Goal: Transaction & Acquisition: Obtain resource

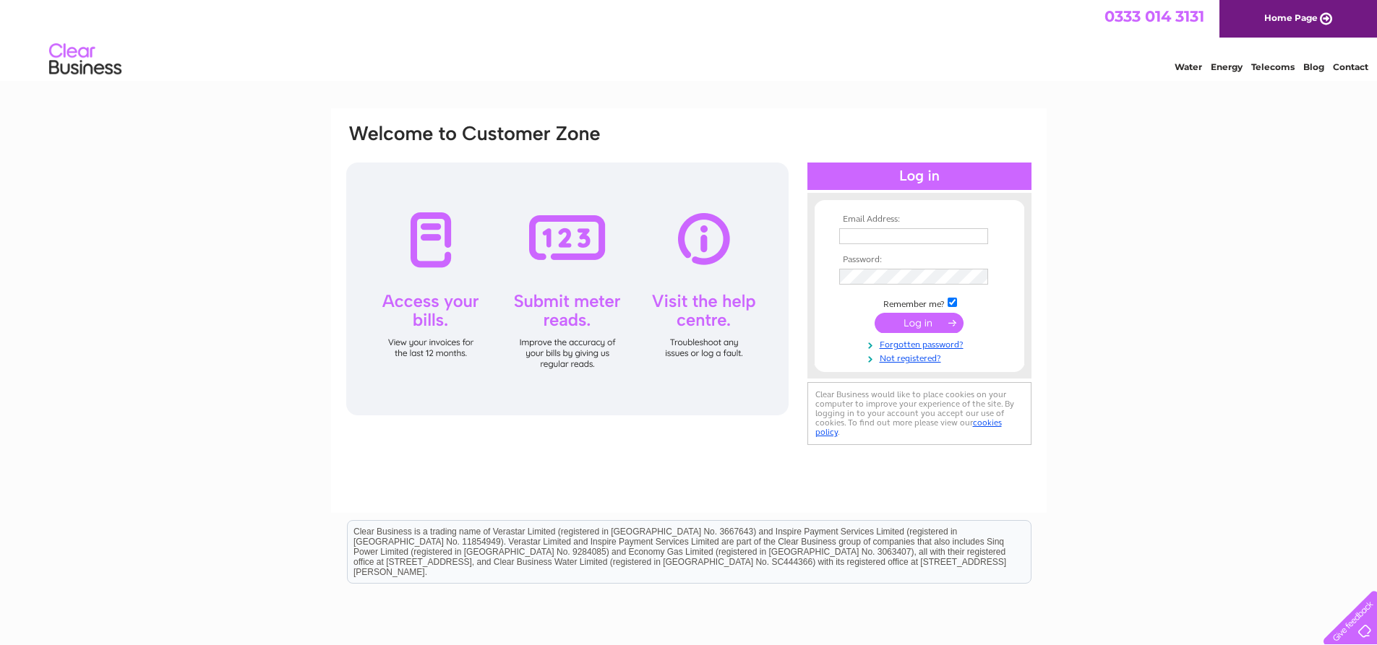
type input "gregbeech@hotmail.co.uk"
click at [929, 319] on input "submit" at bounding box center [919, 323] width 89 height 20
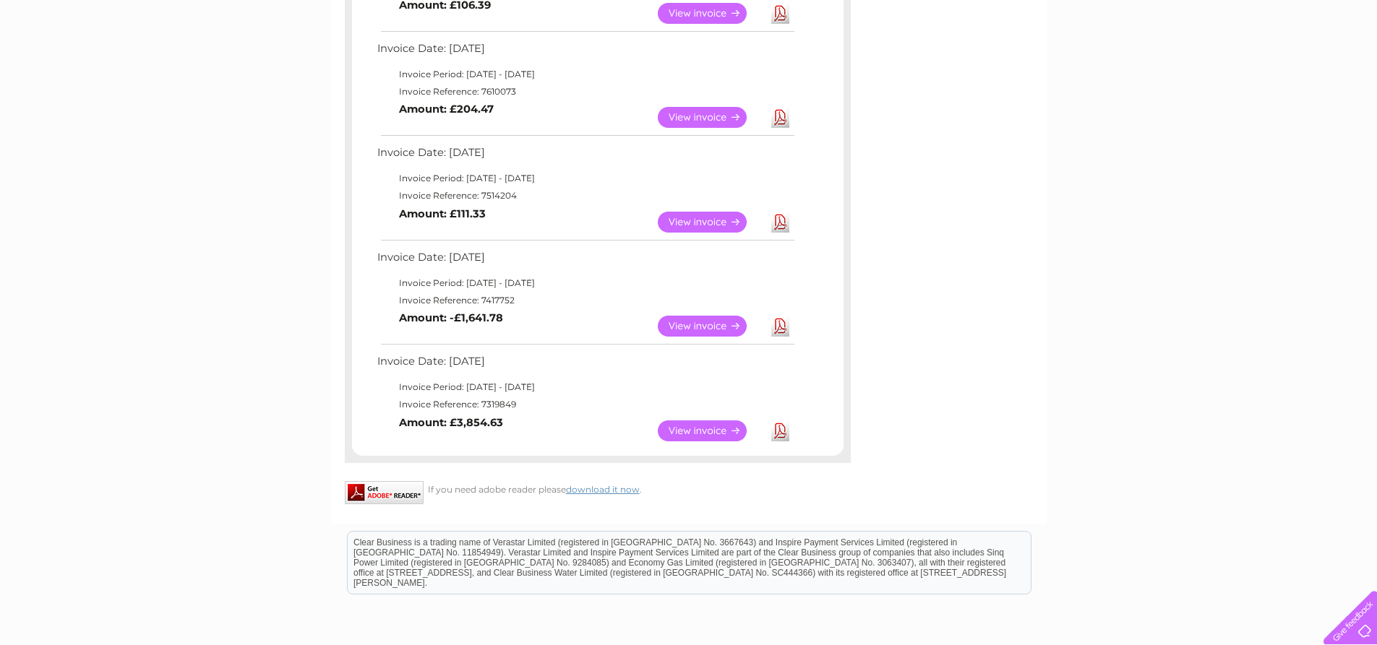
scroll to position [650, 0]
click at [716, 217] on link "View" at bounding box center [711, 221] width 106 height 21
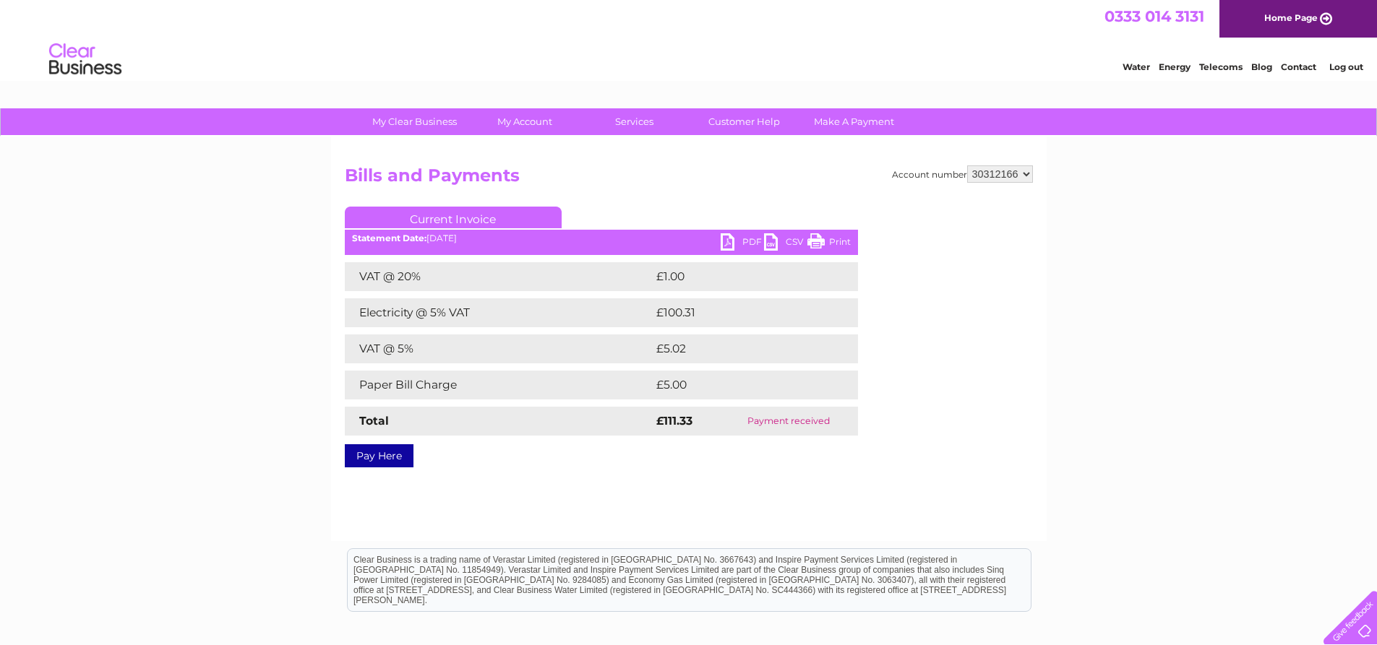
click at [730, 239] on link "PDF" at bounding box center [742, 243] width 43 height 21
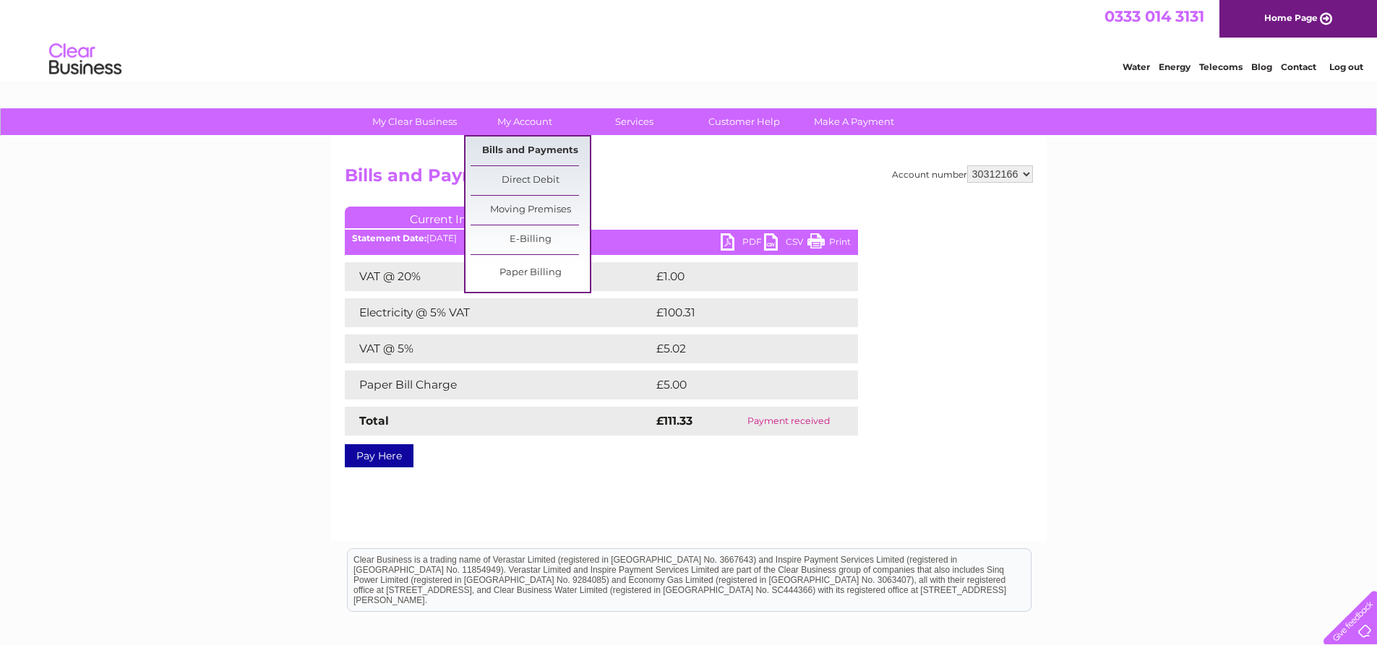
click at [557, 151] on link "Bills and Payments" at bounding box center [530, 151] width 119 height 29
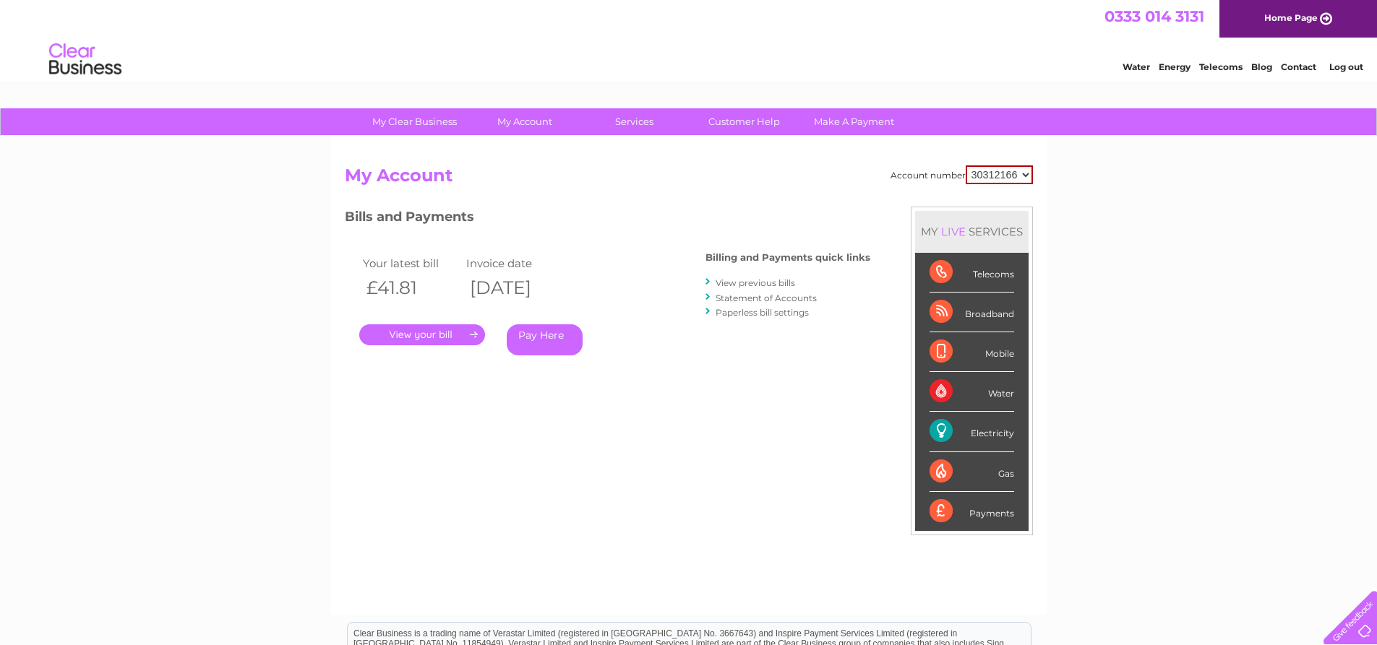
click at [726, 280] on link "View previous bills" at bounding box center [756, 283] width 80 height 11
click at [708, 281] on div at bounding box center [708, 282] width 7 height 14
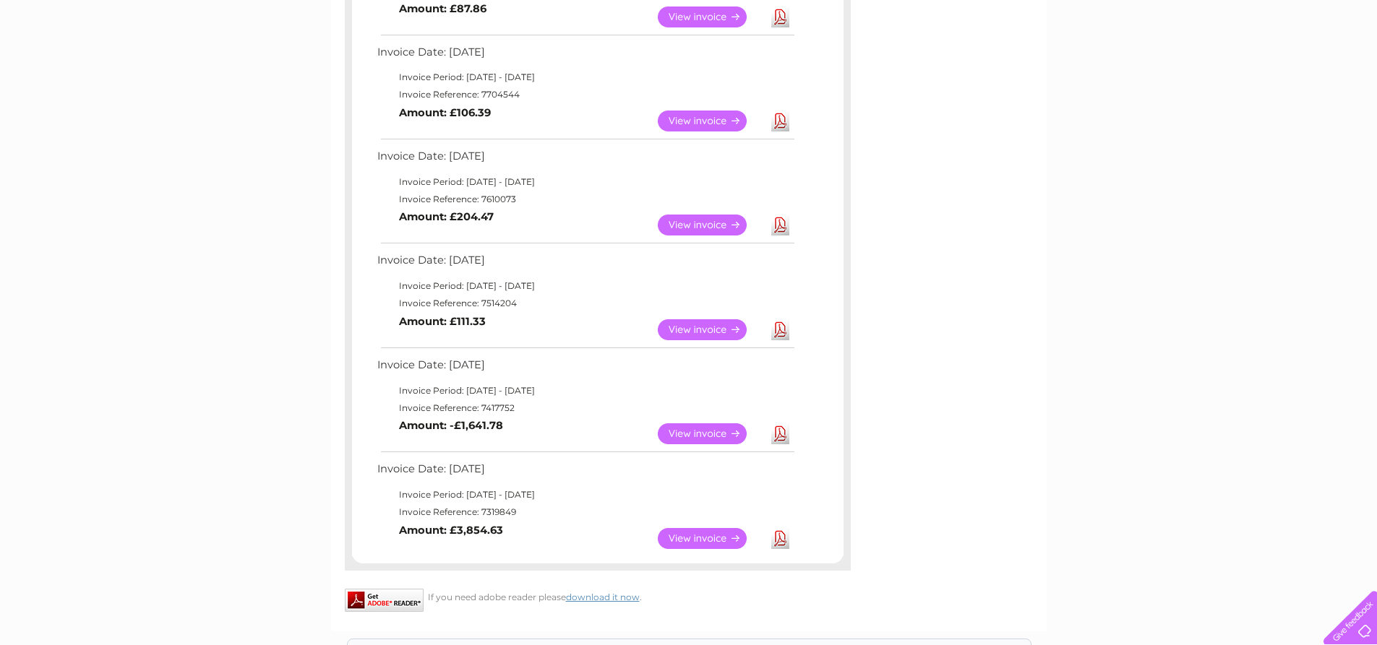
scroll to position [434, 0]
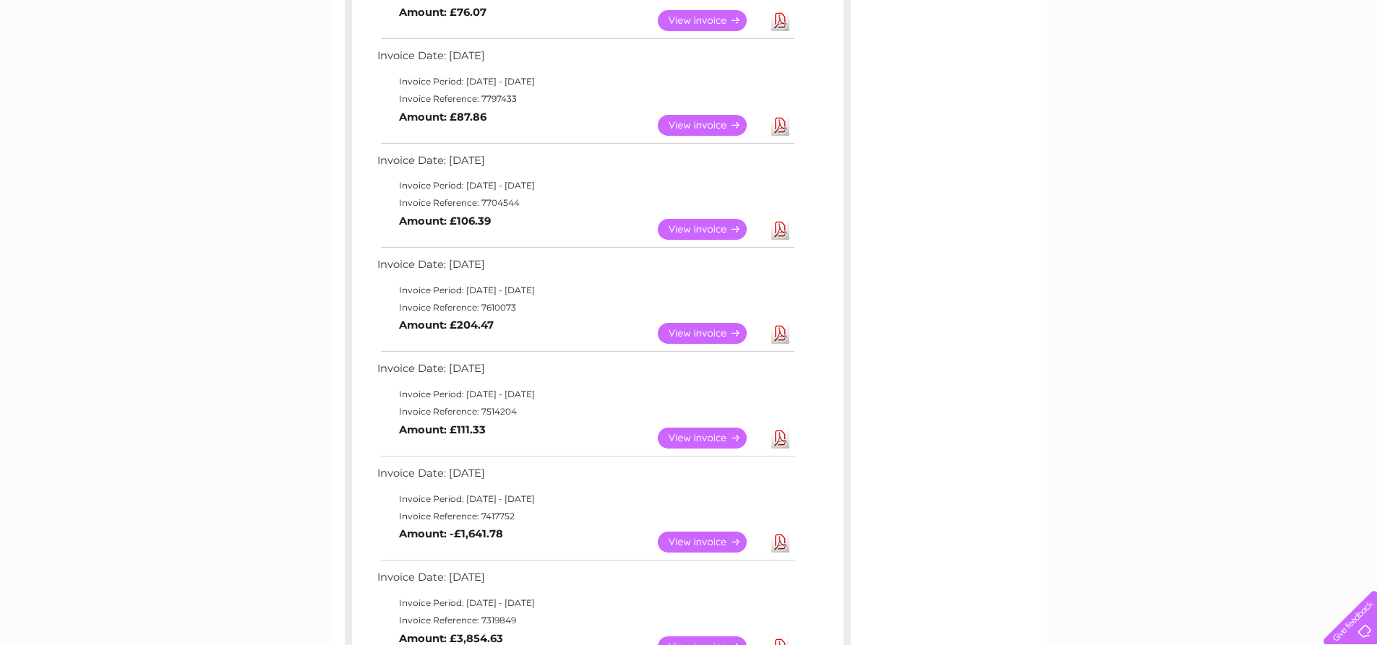
click at [706, 332] on link "View" at bounding box center [711, 333] width 106 height 21
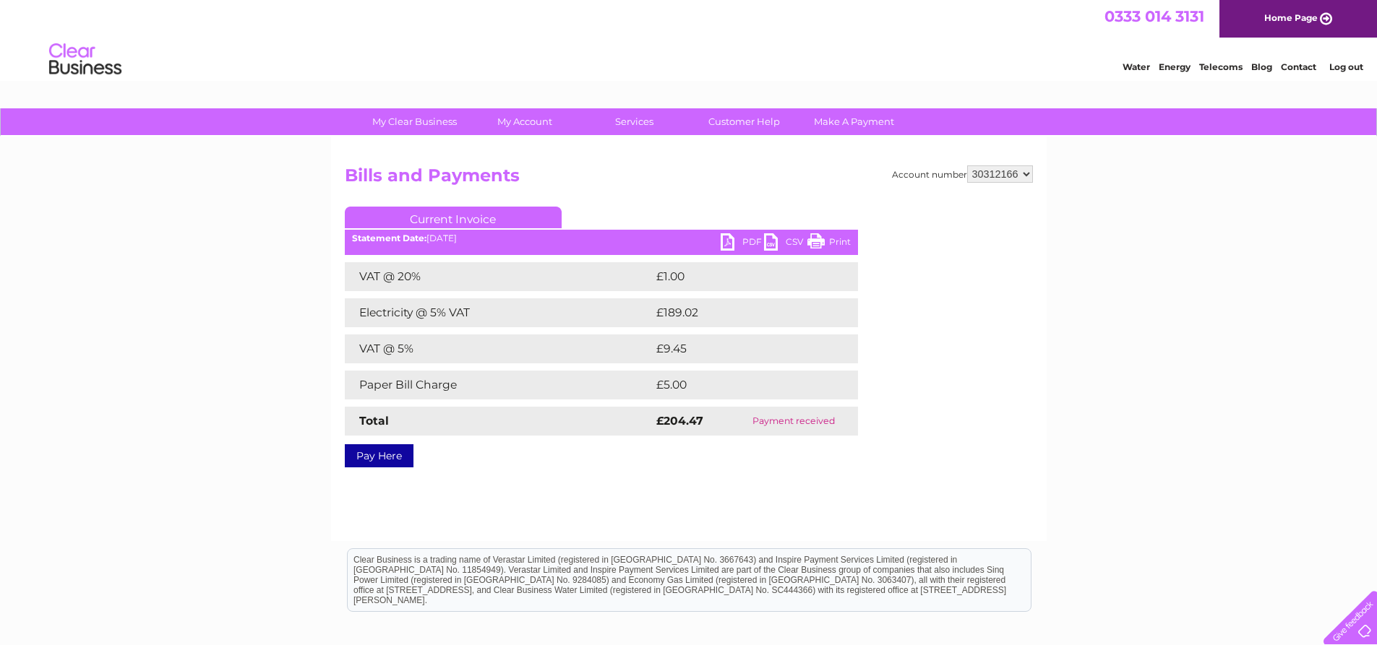
click at [737, 241] on link "PDF" at bounding box center [742, 243] width 43 height 21
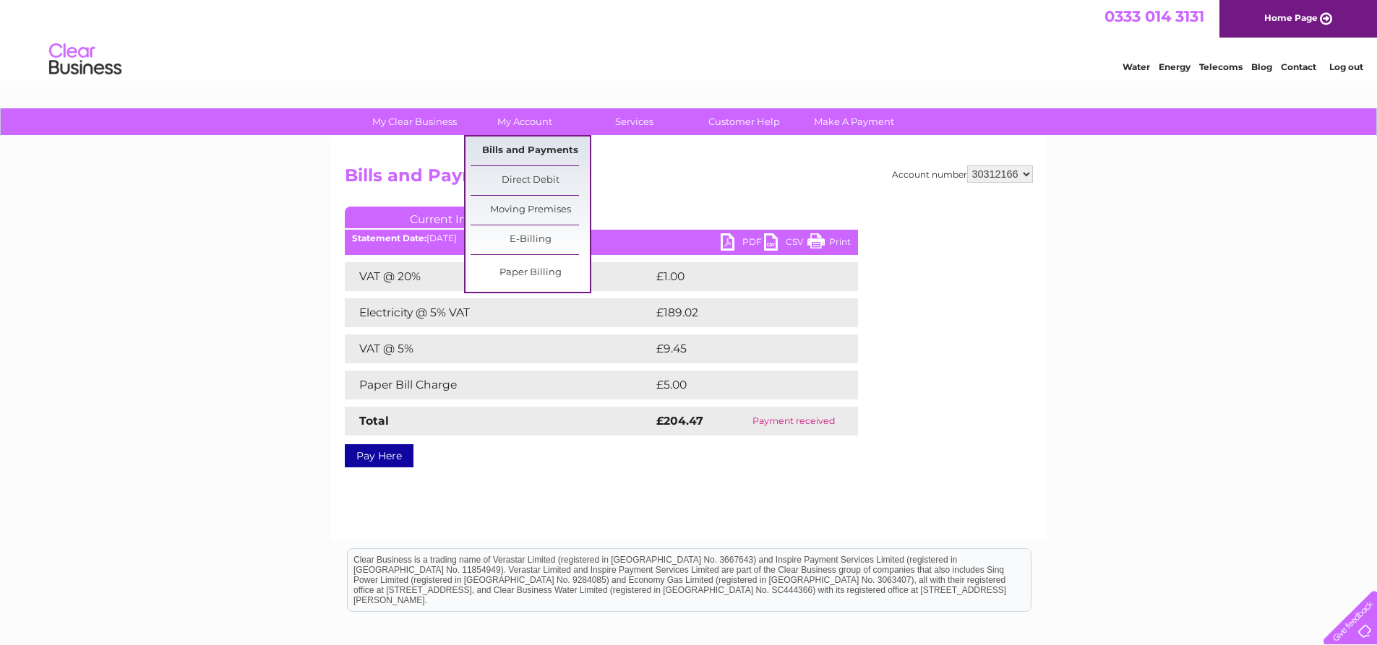
click at [548, 148] on link "Bills and Payments" at bounding box center [530, 151] width 119 height 29
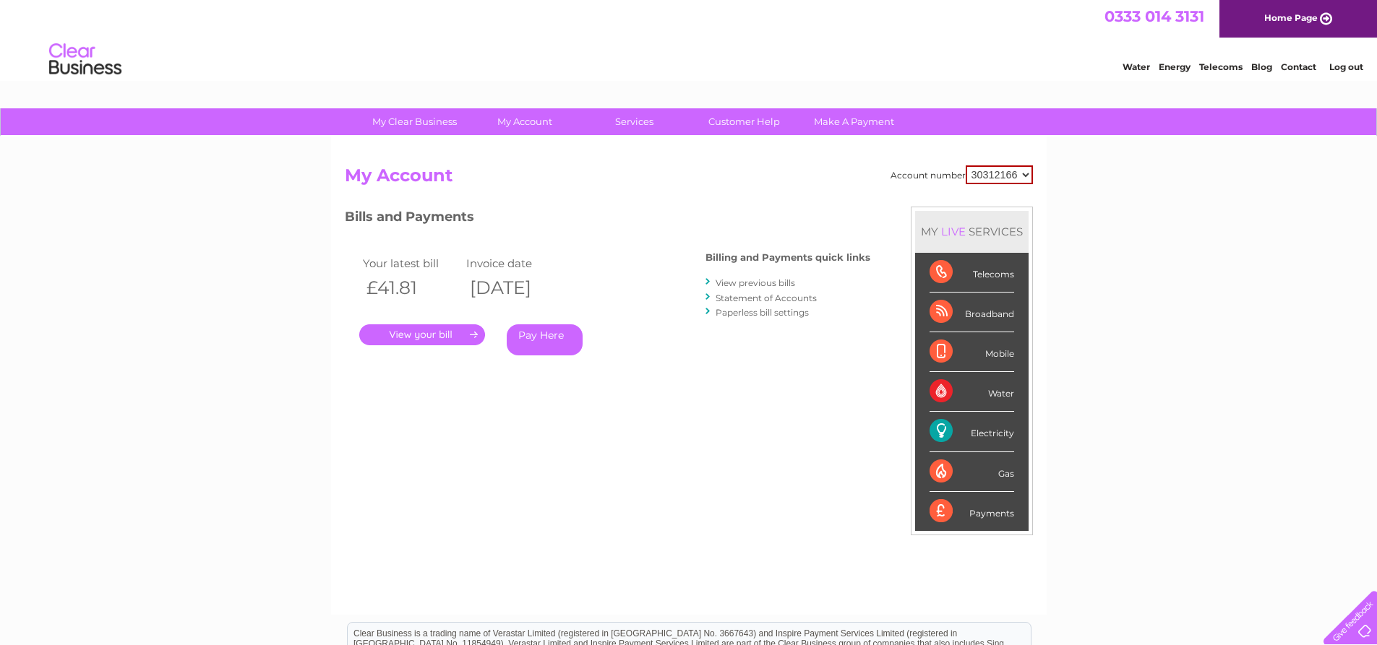
click at [709, 280] on div at bounding box center [708, 282] width 7 height 14
click at [710, 283] on div at bounding box center [708, 282] width 7 height 14
click at [723, 282] on link "View previous bills" at bounding box center [756, 283] width 80 height 11
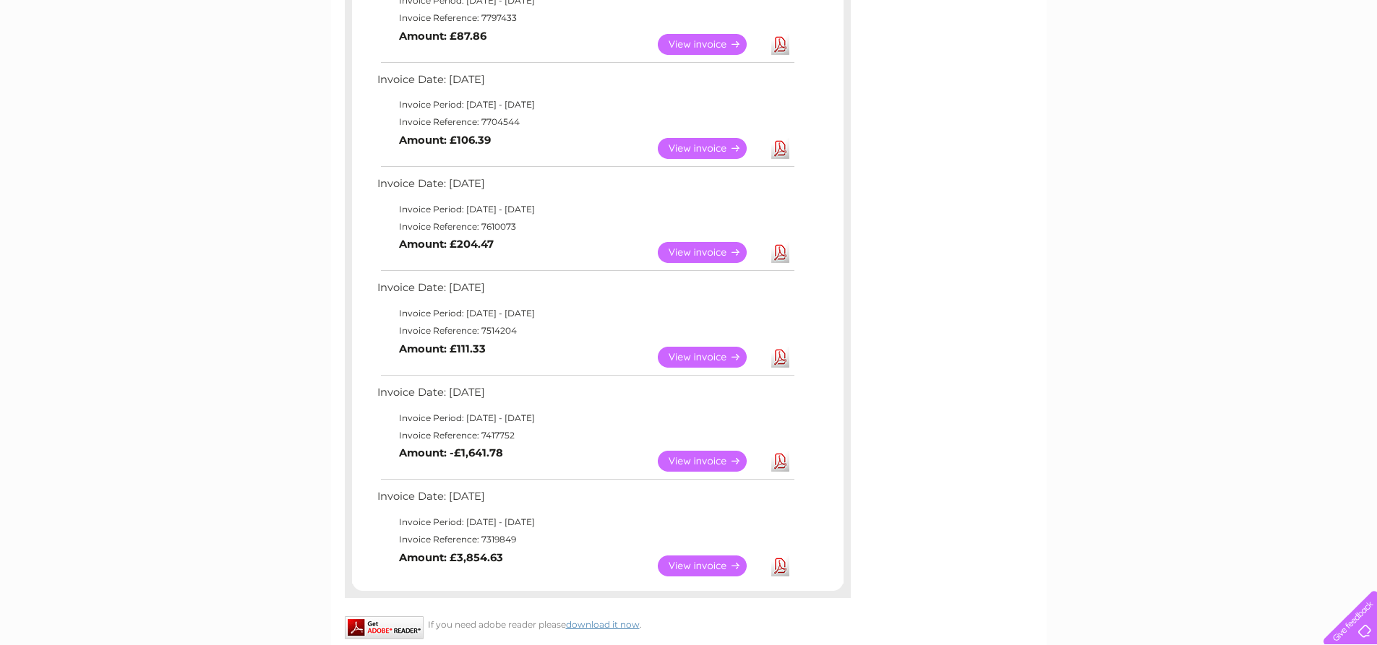
scroll to position [519, 0]
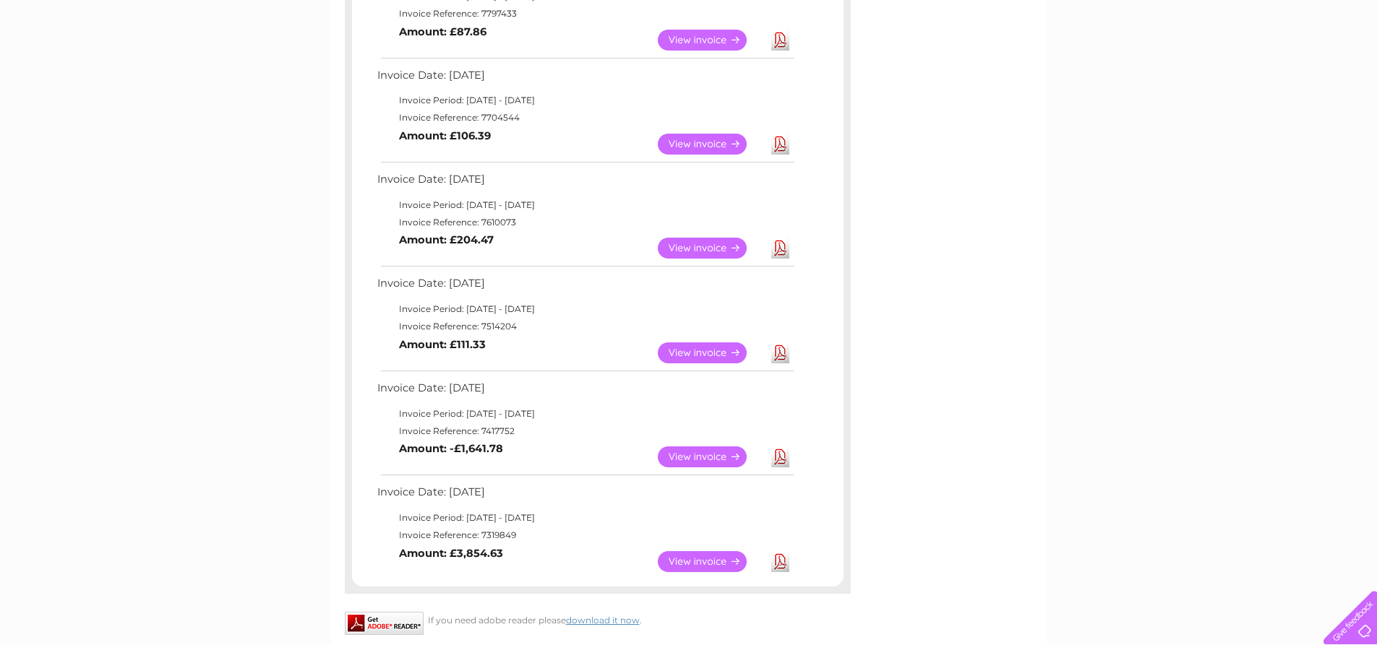
click at [711, 558] on link "View" at bounding box center [711, 561] width 106 height 21
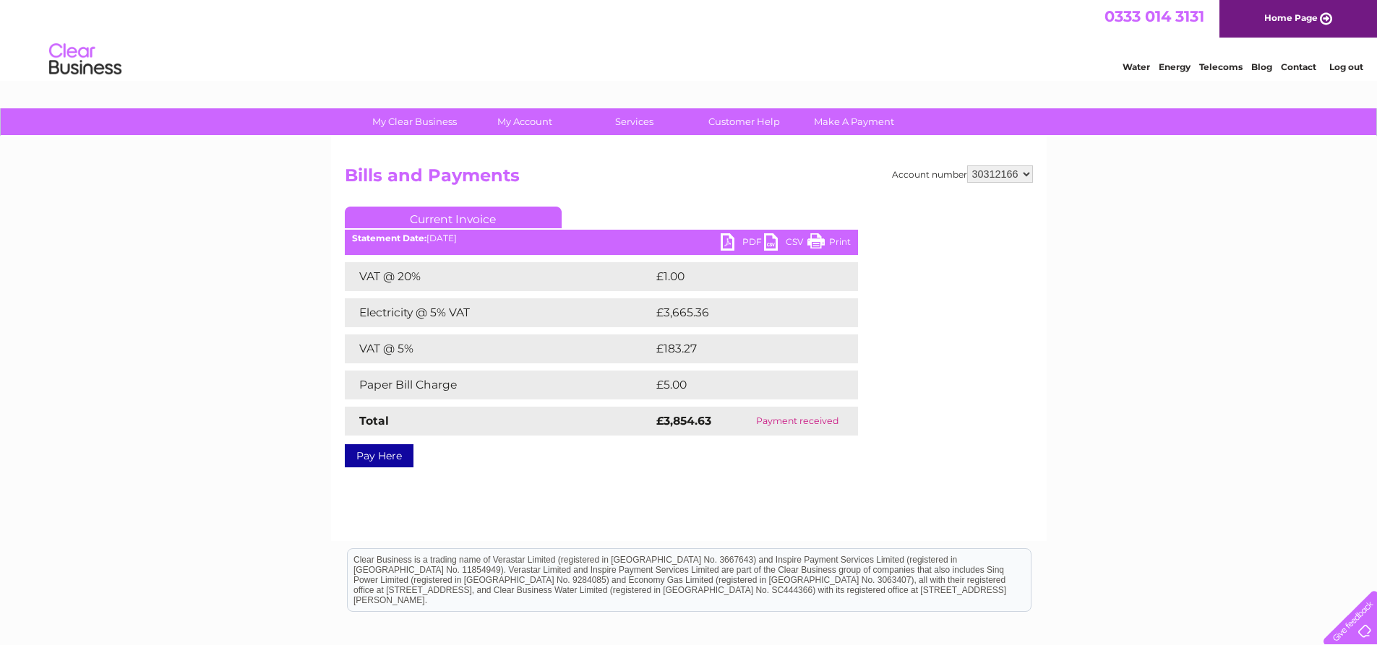
click at [742, 243] on link "PDF" at bounding box center [742, 243] width 43 height 21
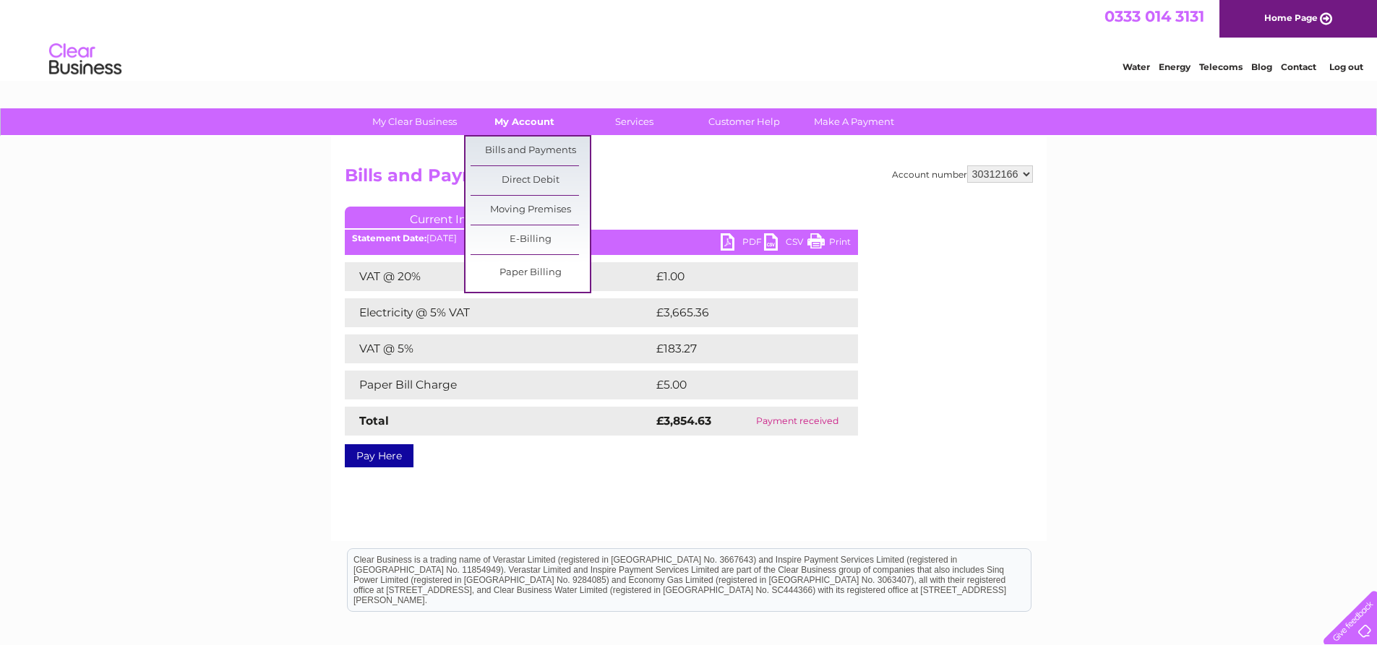
click at [549, 119] on link "My Account" at bounding box center [524, 121] width 119 height 27
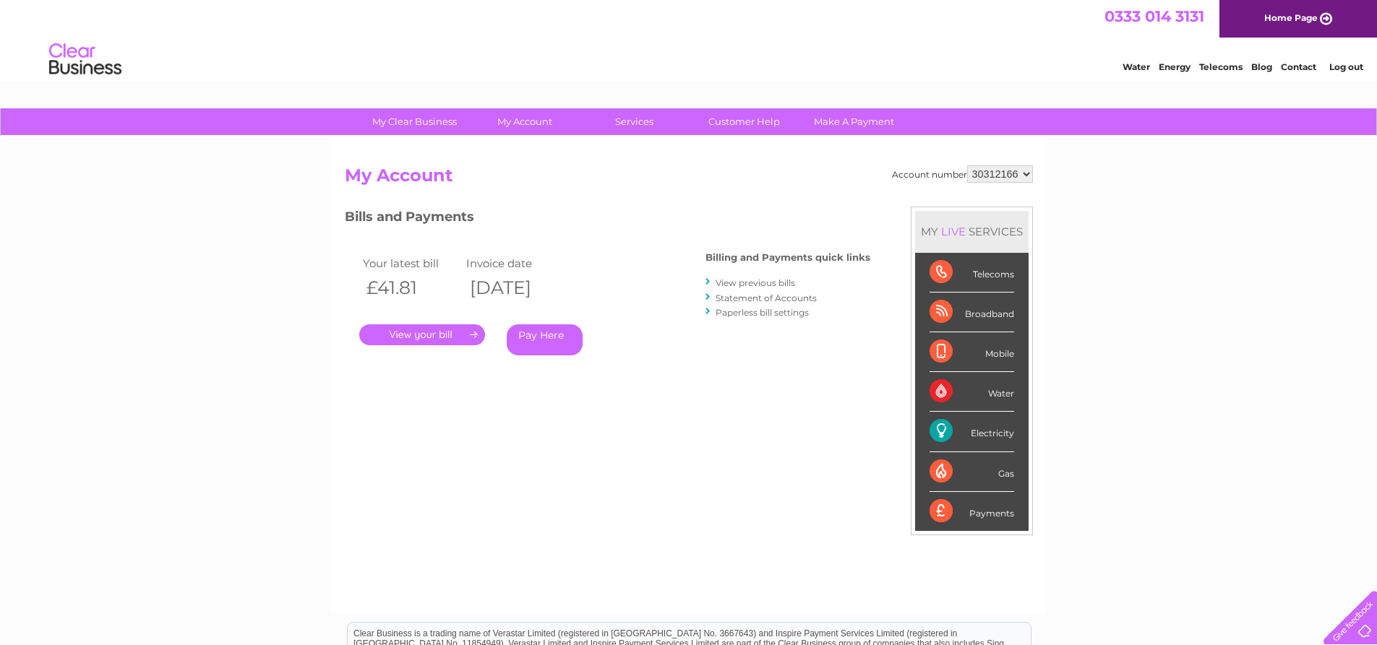
click at [708, 281] on div at bounding box center [708, 282] width 7 height 14
click at [732, 283] on link "View previous bills" at bounding box center [756, 283] width 80 height 11
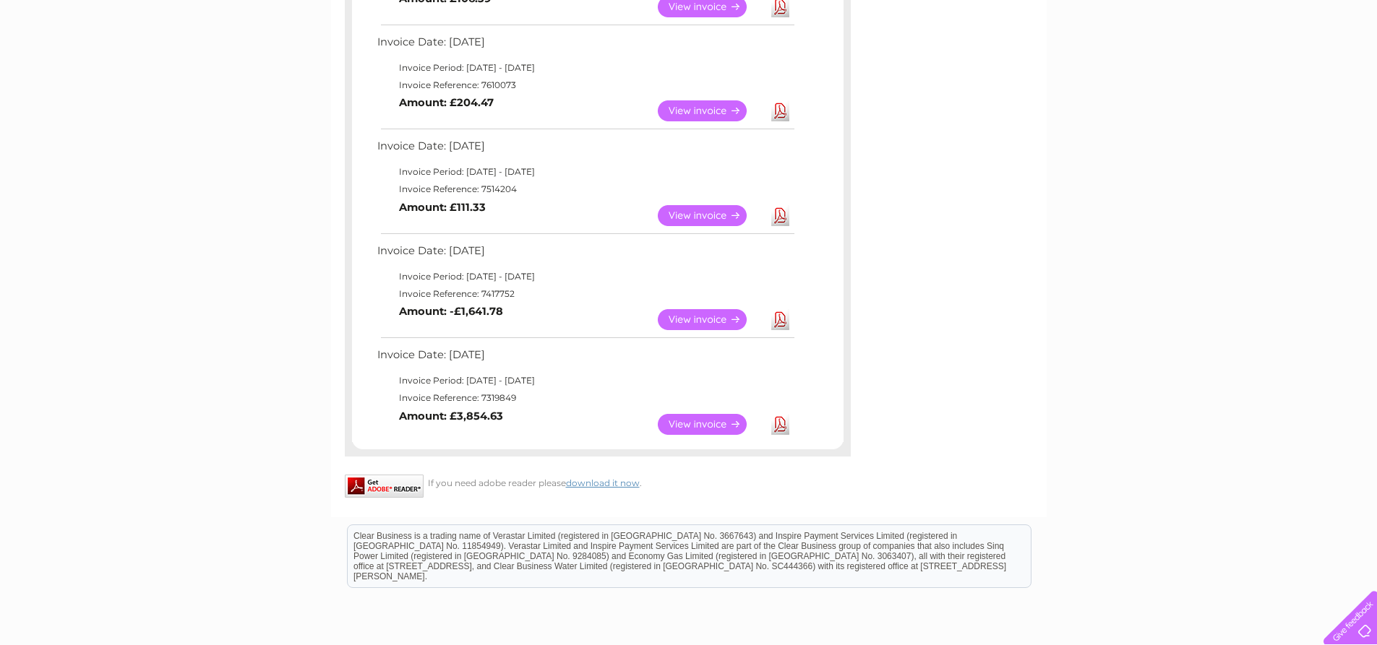
scroll to position [663, 0]
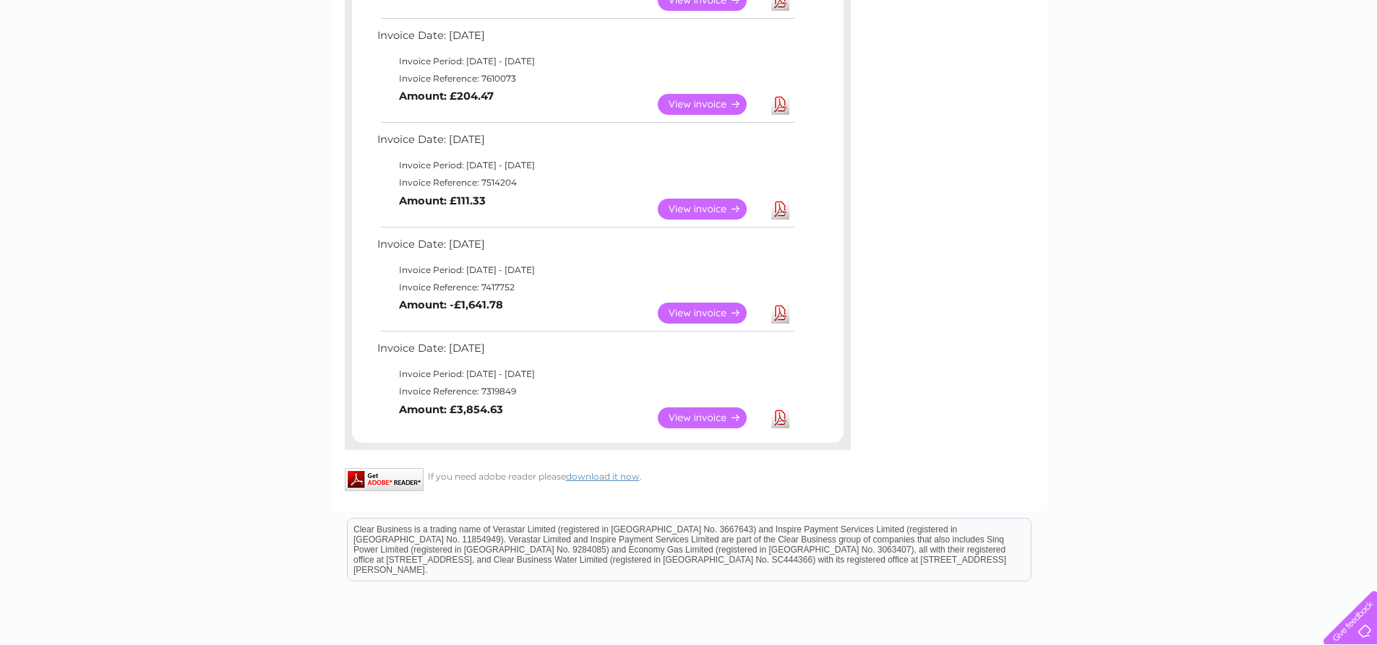
click at [713, 311] on link "View" at bounding box center [711, 313] width 106 height 21
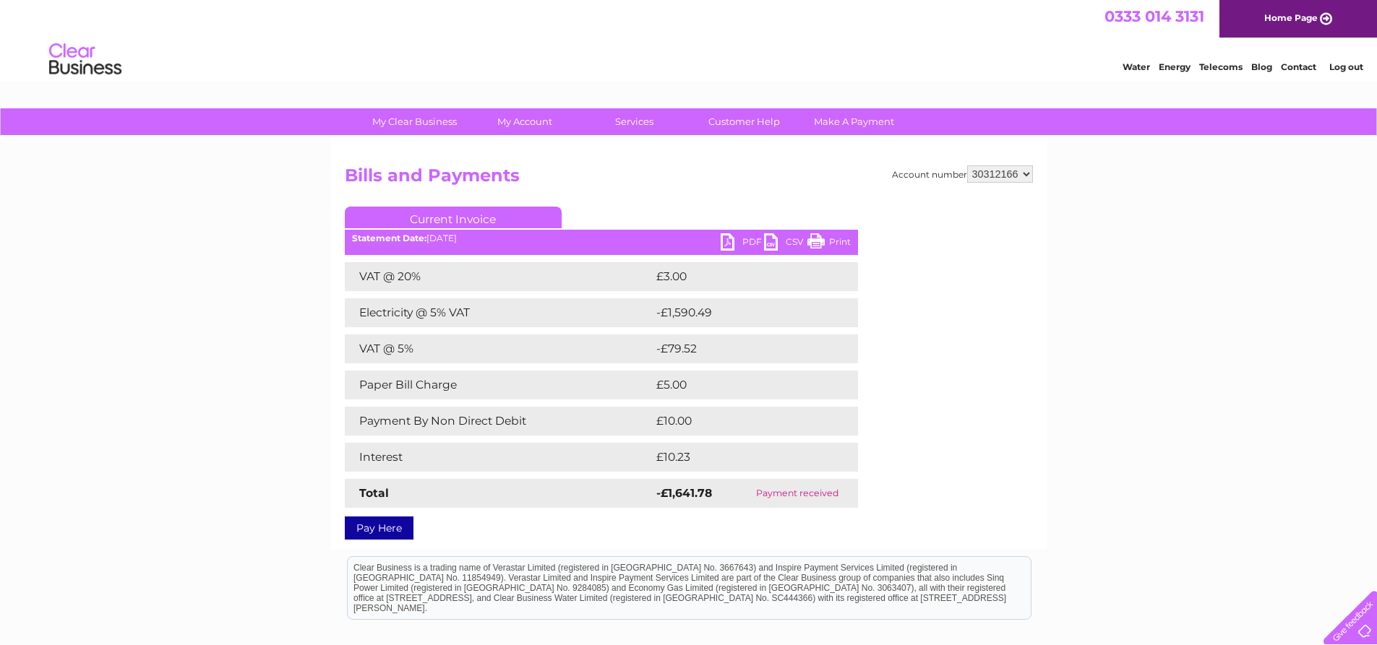
click at [733, 244] on link "PDF" at bounding box center [742, 243] width 43 height 21
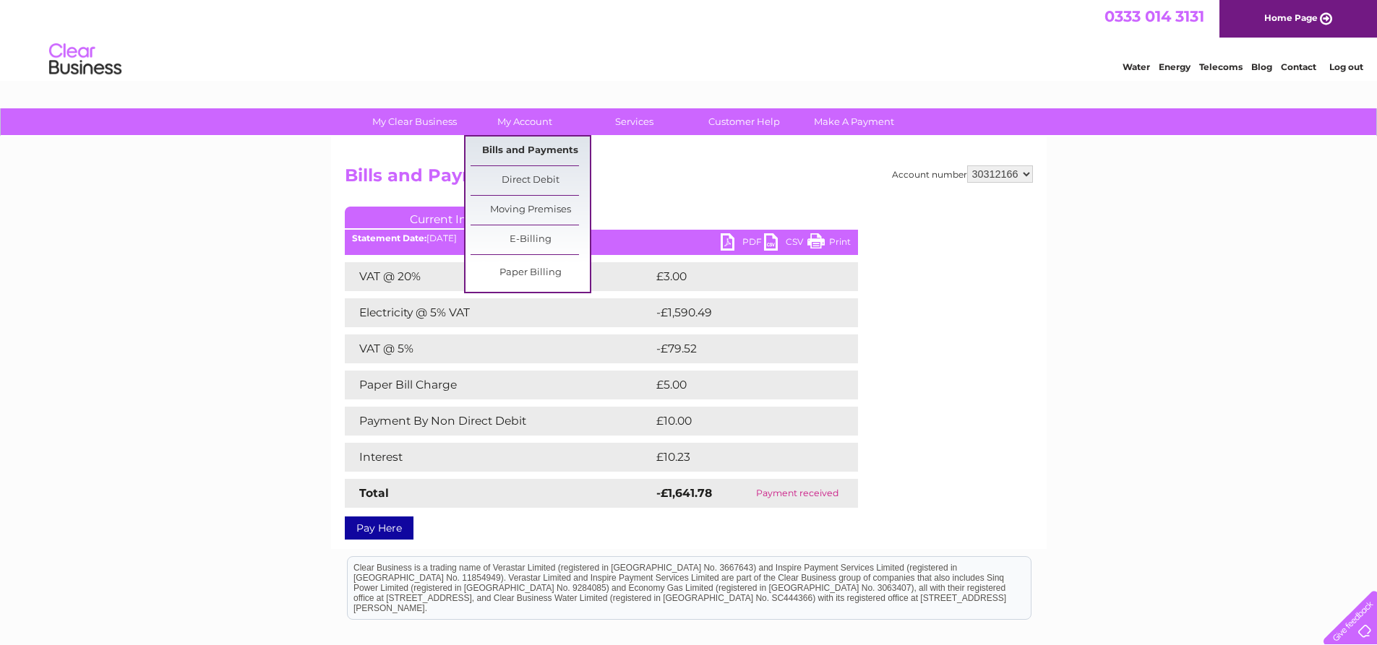
click at [547, 151] on link "Bills and Payments" at bounding box center [530, 151] width 119 height 29
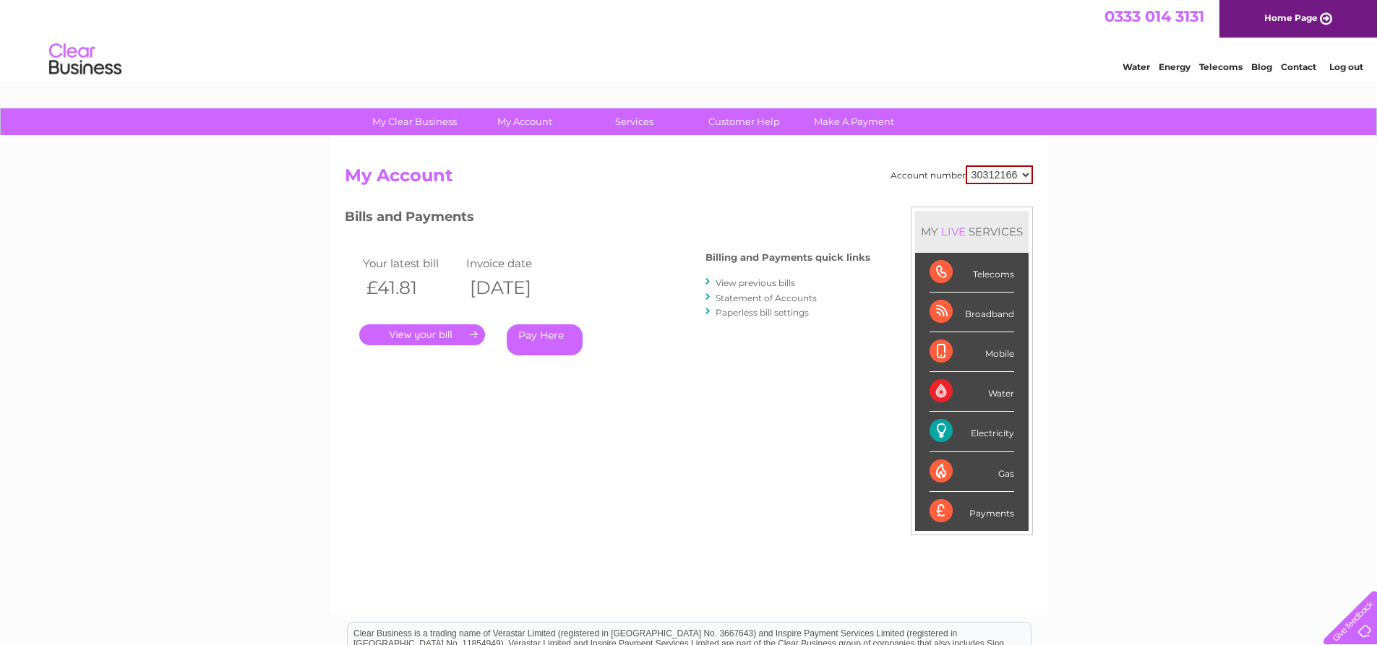
click at [737, 283] on link "View previous bills" at bounding box center [756, 283] width 80 height 11
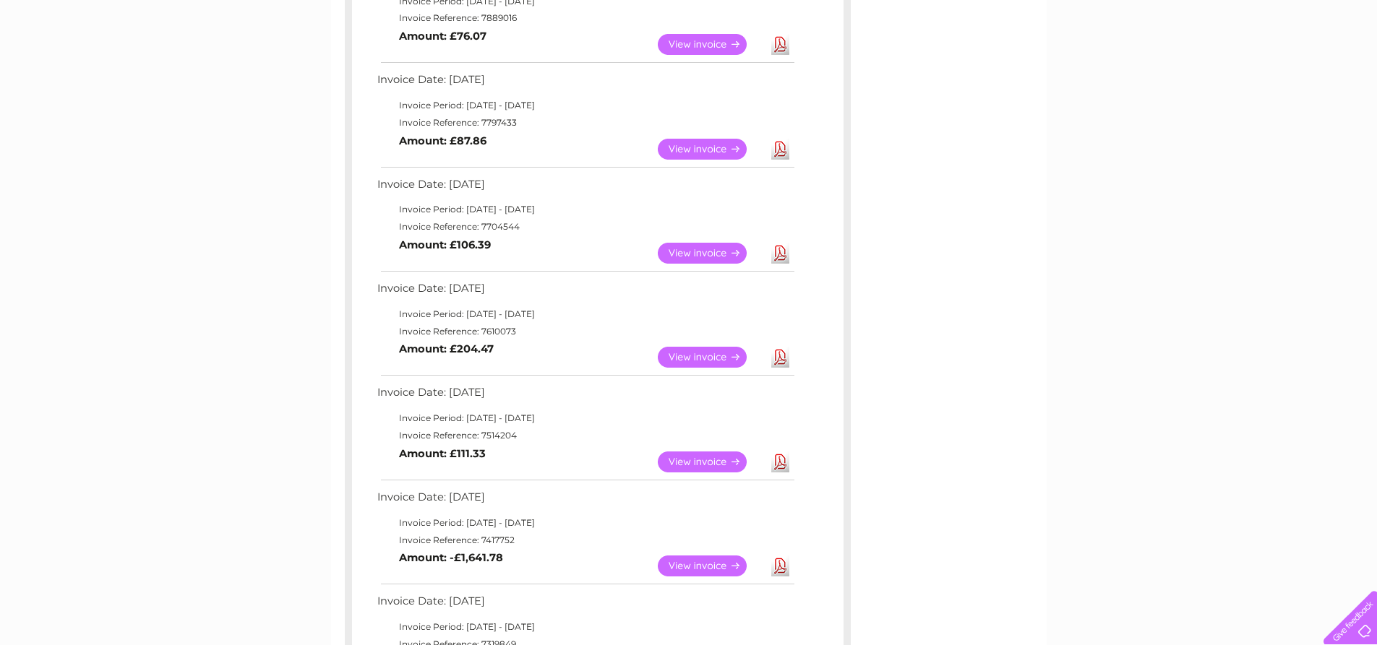
scroll to position [506, 0]
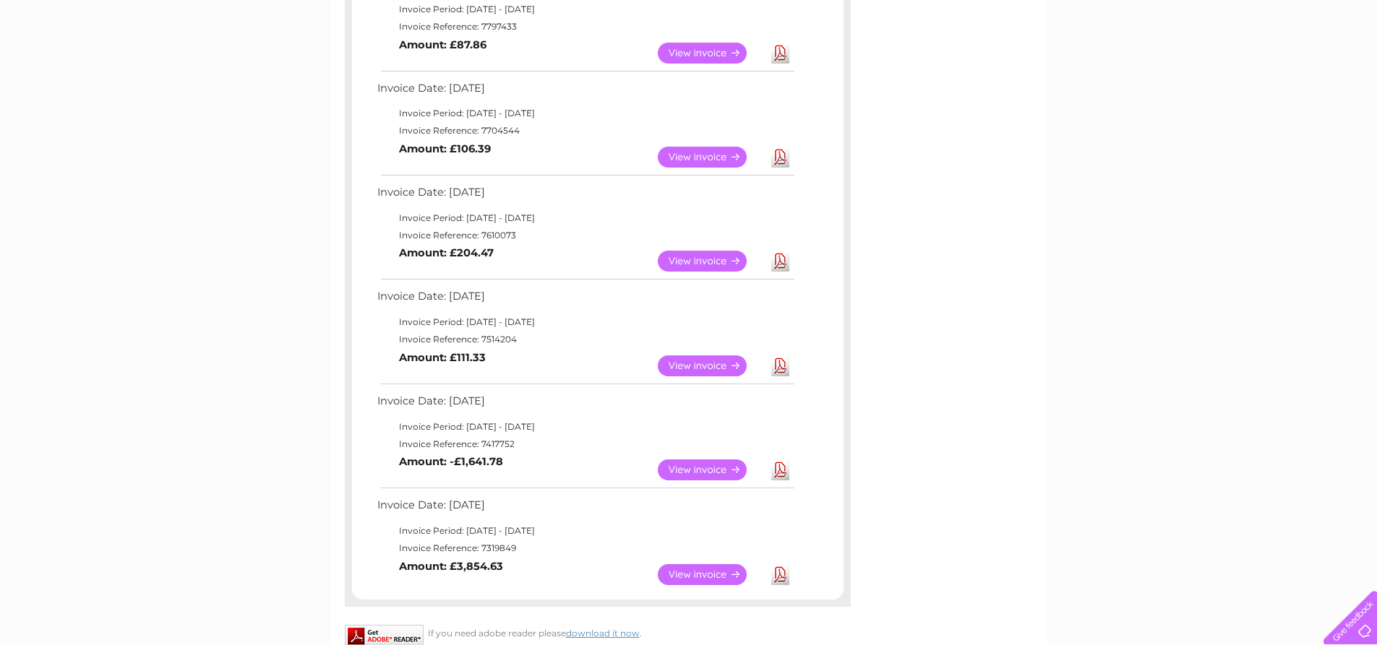
click at [712, 364] on link "View" at bounding box center [711, 366] width 106 height 21
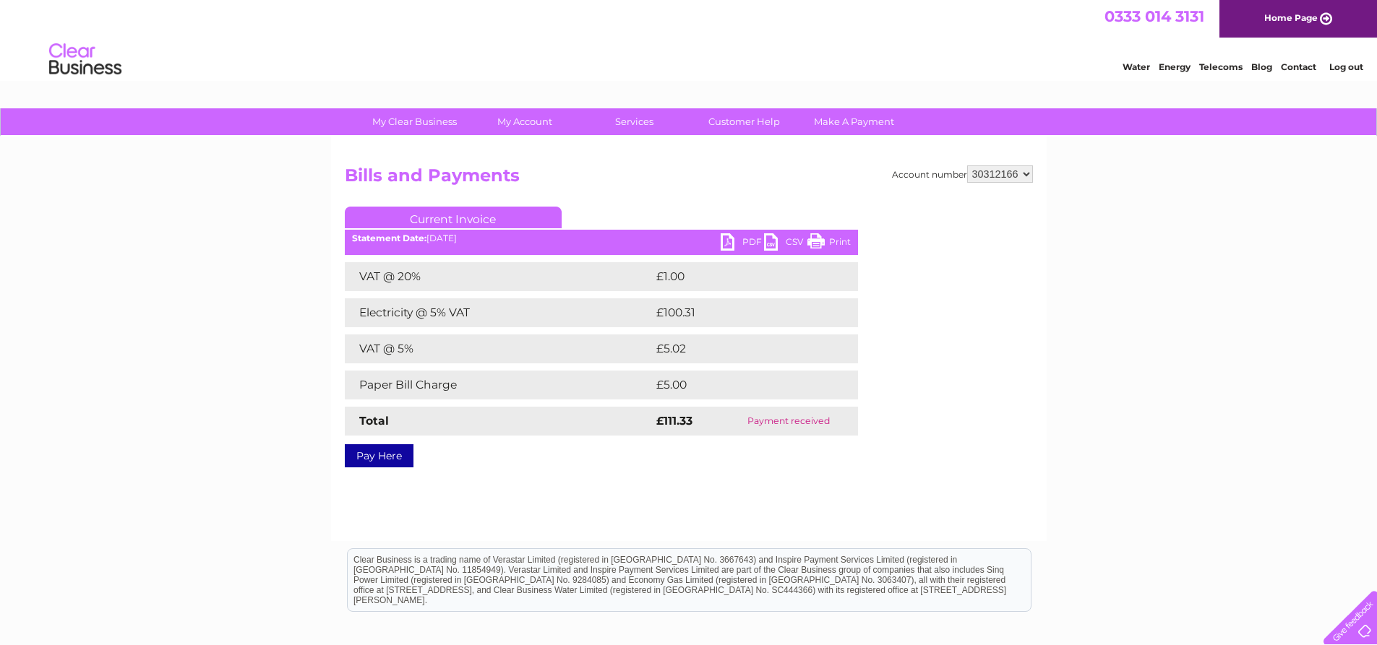
click at [741, 244] on link "PDF" at bounding box center [742, 243] width 43 height 21
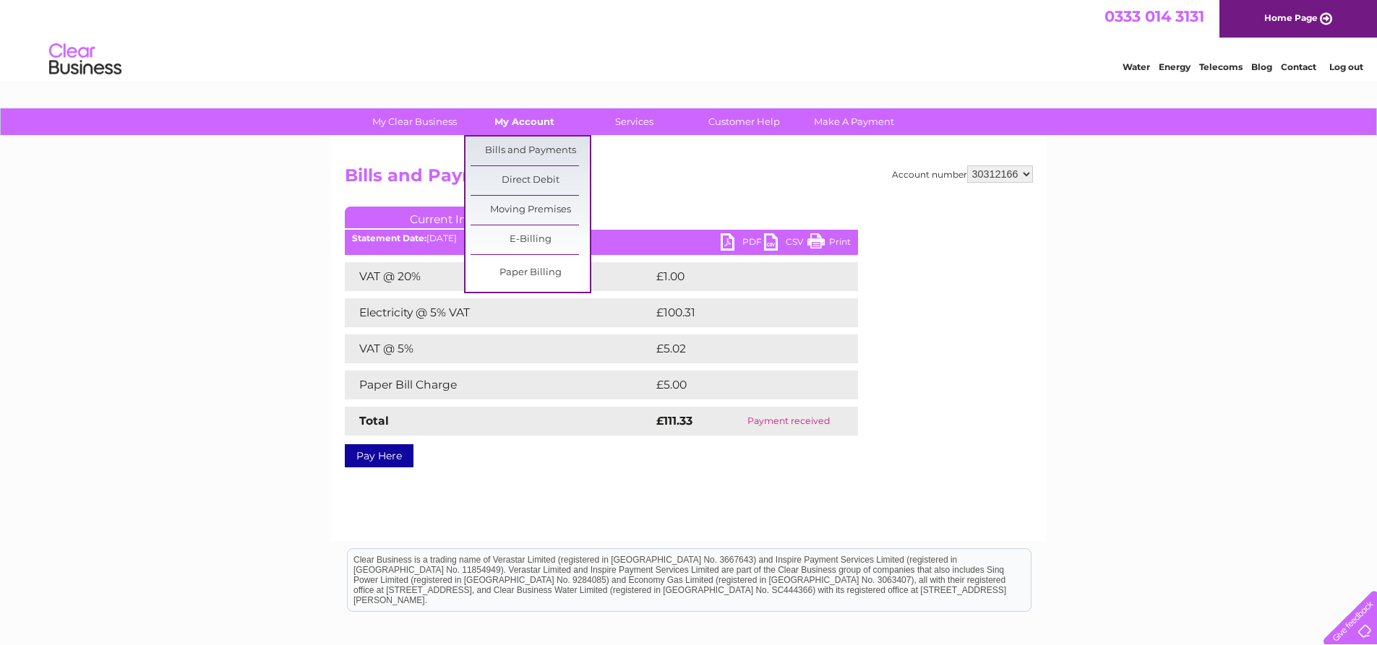
click at [541, 119] on link "My Account" at bounding box center [524, 121] width 119 height 27
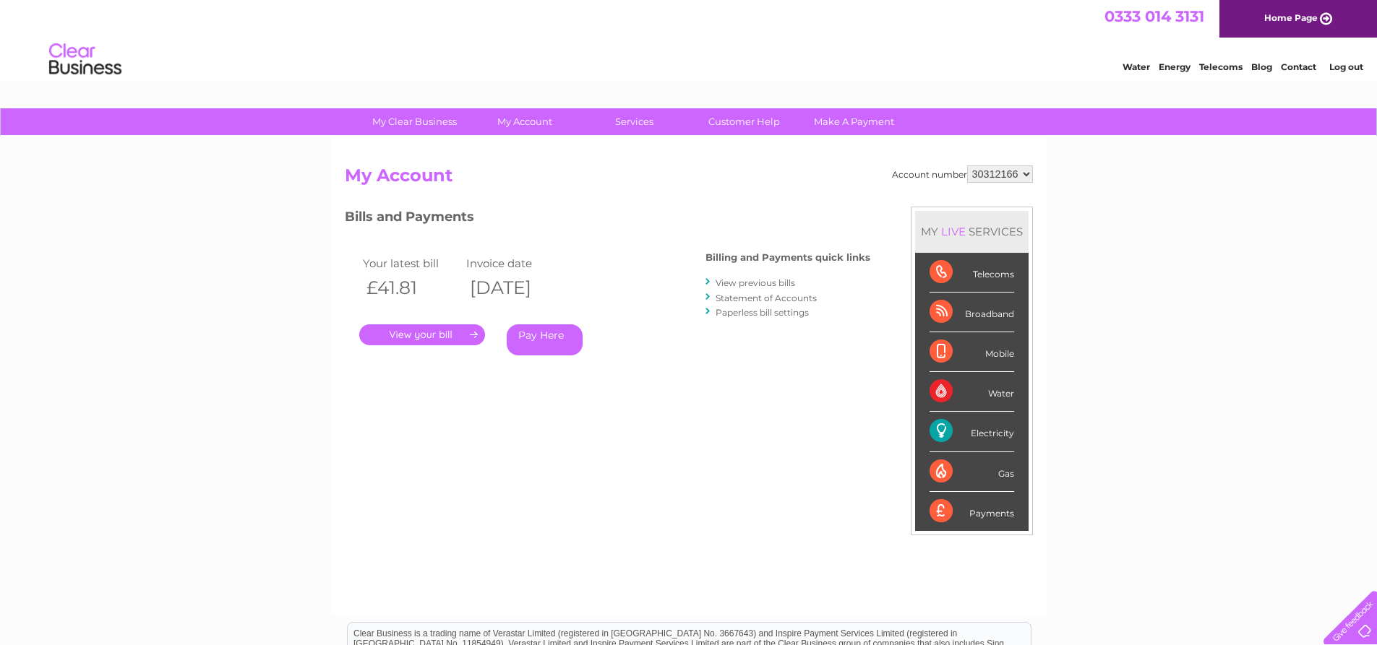
click at [726, 282] on link "View previous bills" at bounding box center [756, 283] width 80 height 11
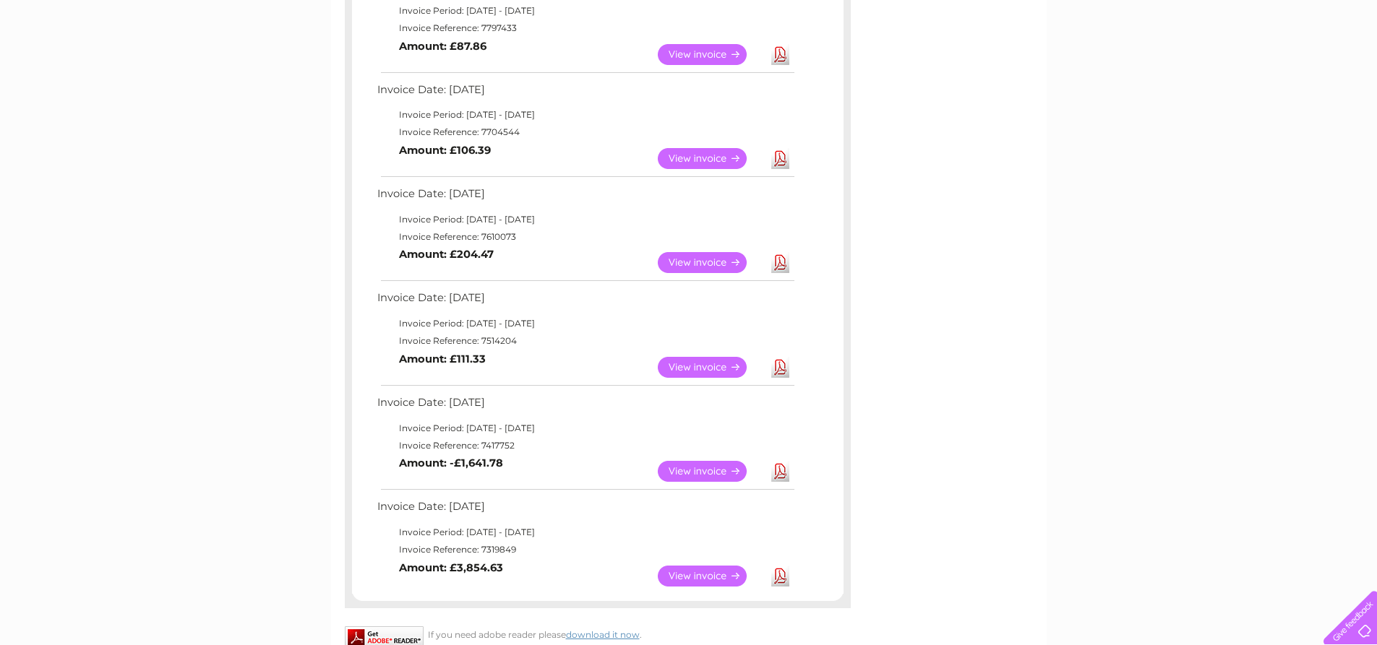
scroll to position [506, 0]
click at [703, 261] on link "View" at bounding box center [711, 261] width 106 height 21
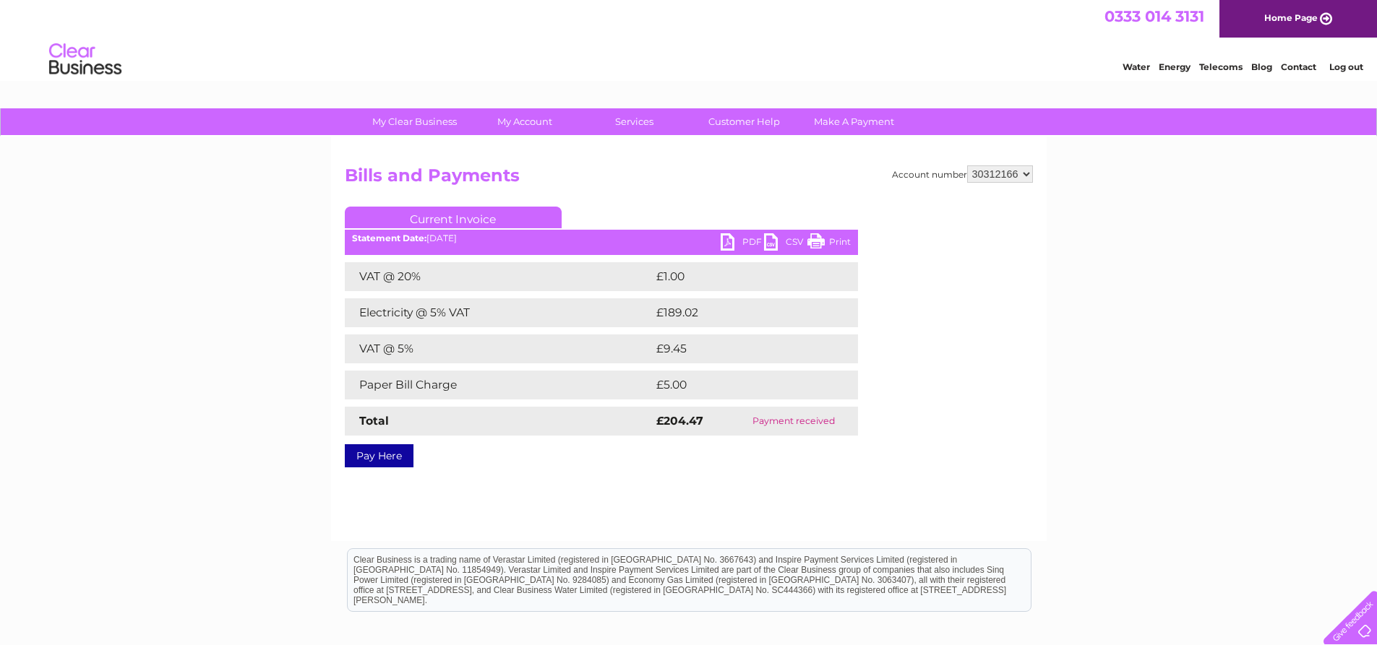
click at [736, 237] on link "PDF" at bounding box center [742, 243] width 43 height 21
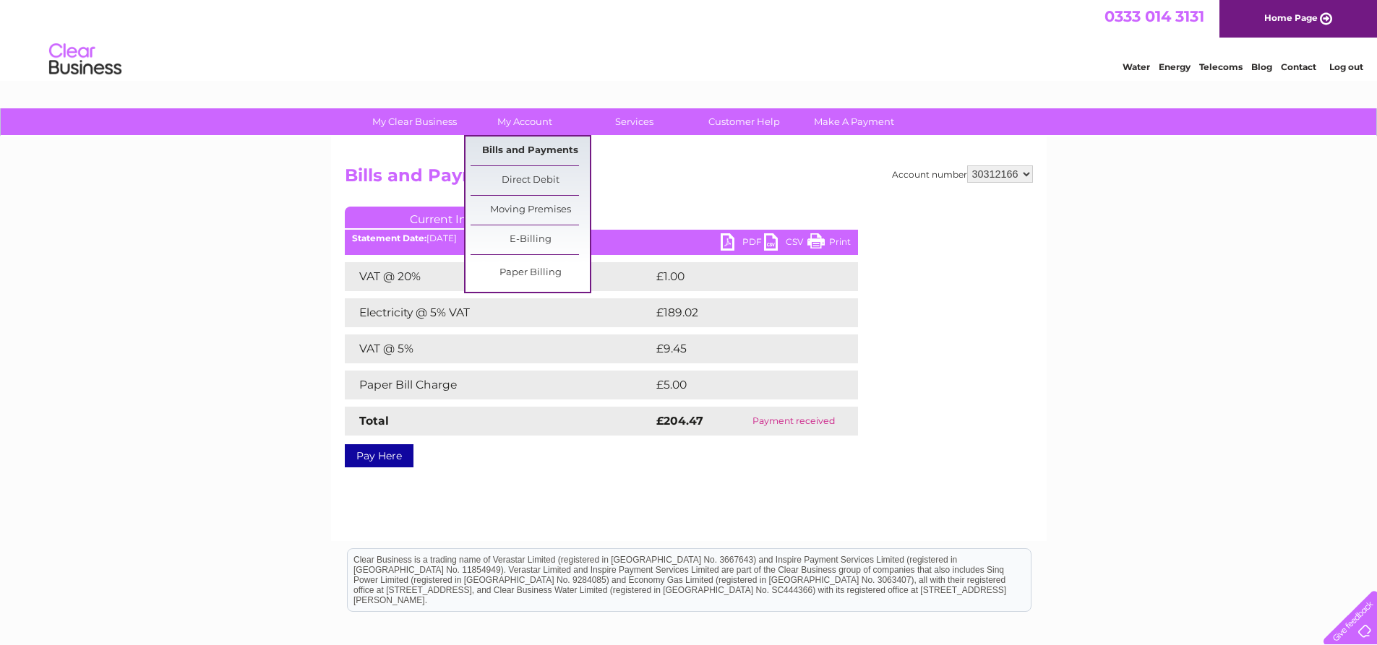
click at [551, 146] on link "Bills and Payments" at bounding box center [530, 151] width 119 height 29
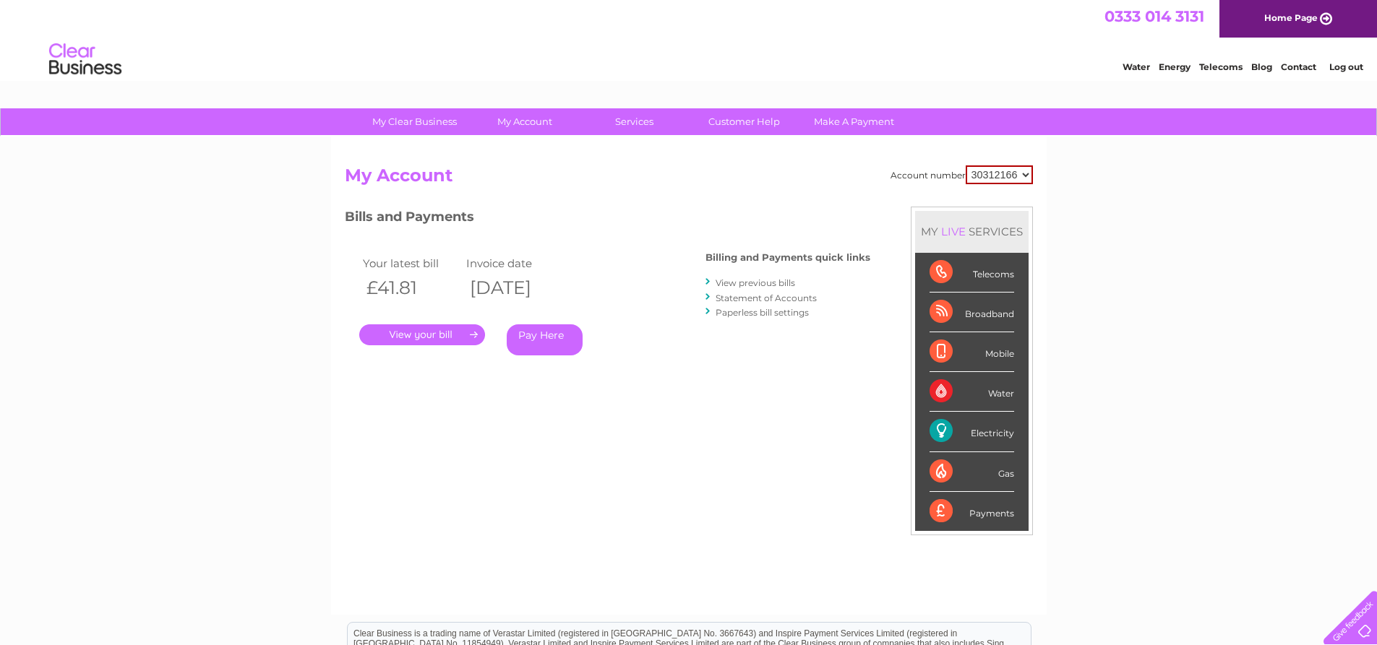
click at [731, 280] on link "View previous bills" at bounding box center [756, 283] width 80 height 11
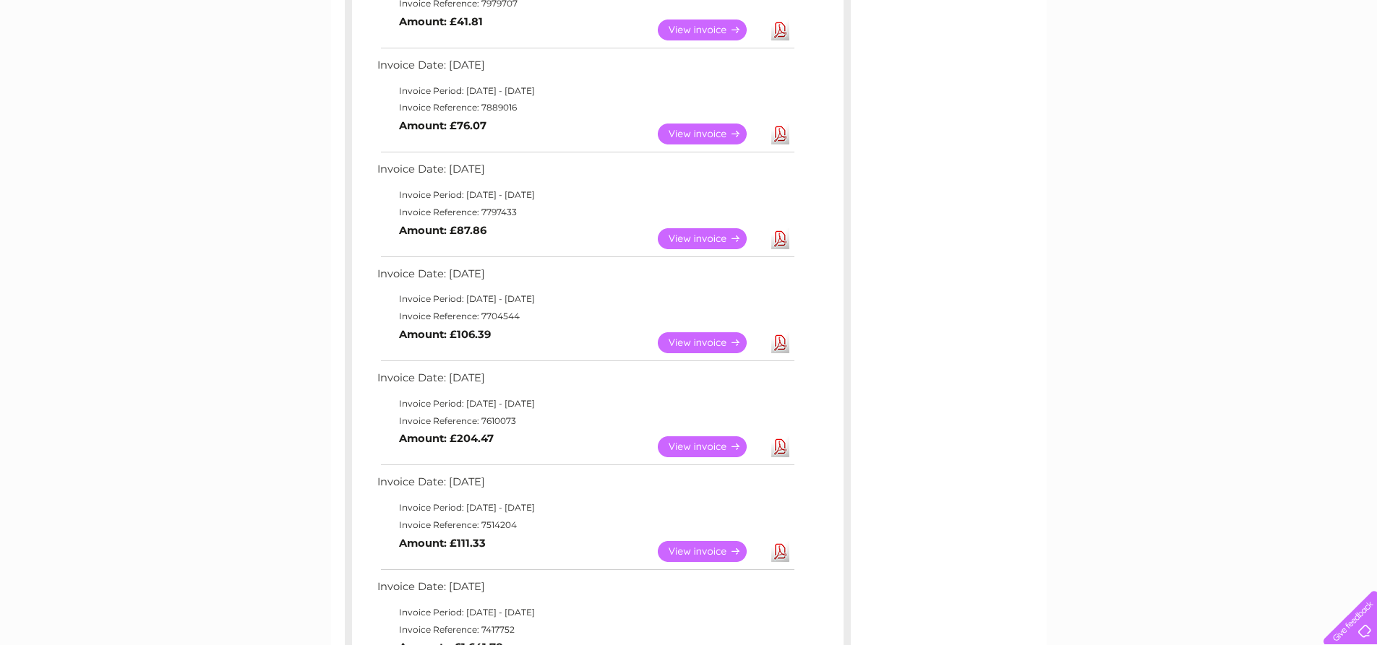
scroll to position [650, 0]
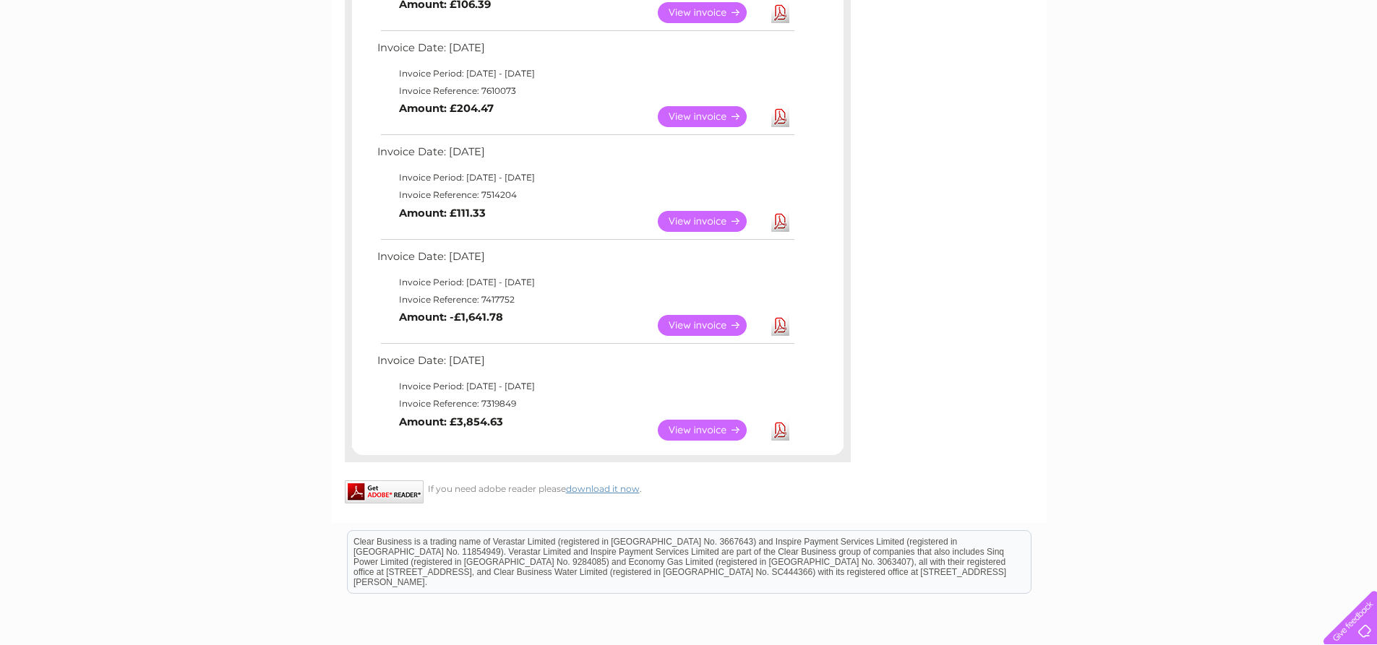
click at [710, 218] on link "View" at bounding box center [711, 221] width 106 height 21
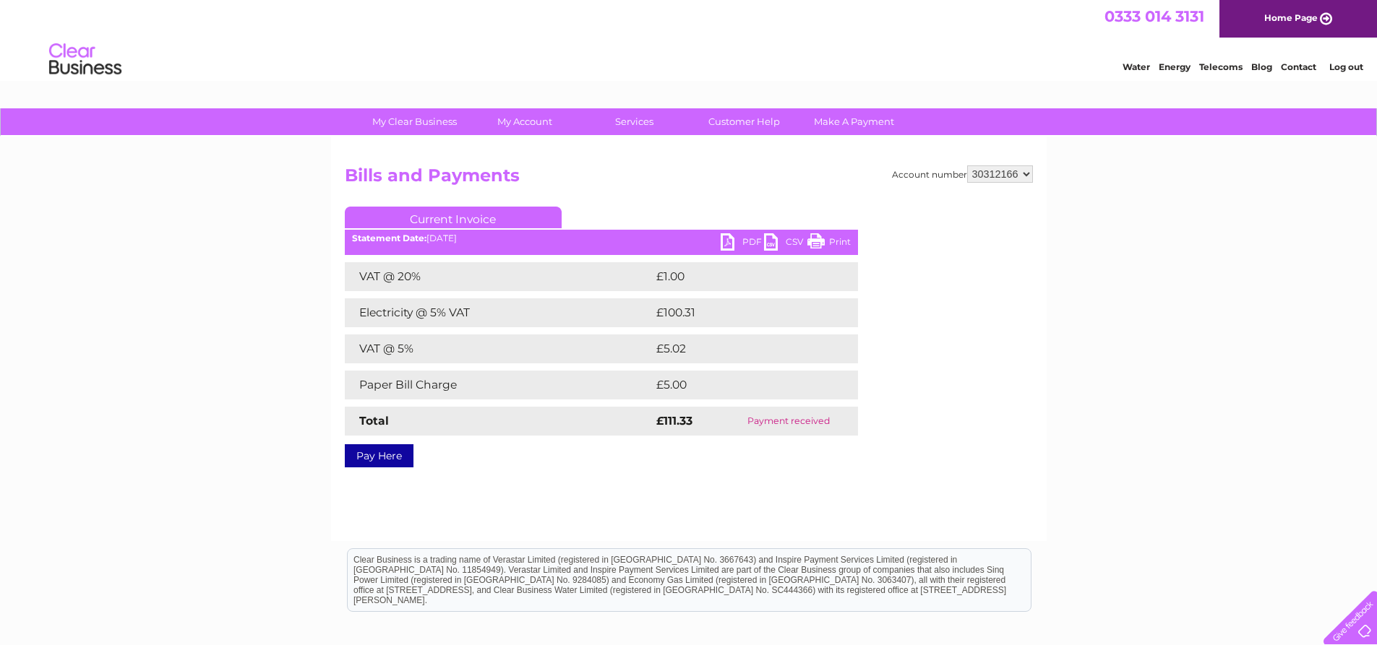
click at [734, 234] on link "PDF" at bounding box center [742, 243] width 43 height 21
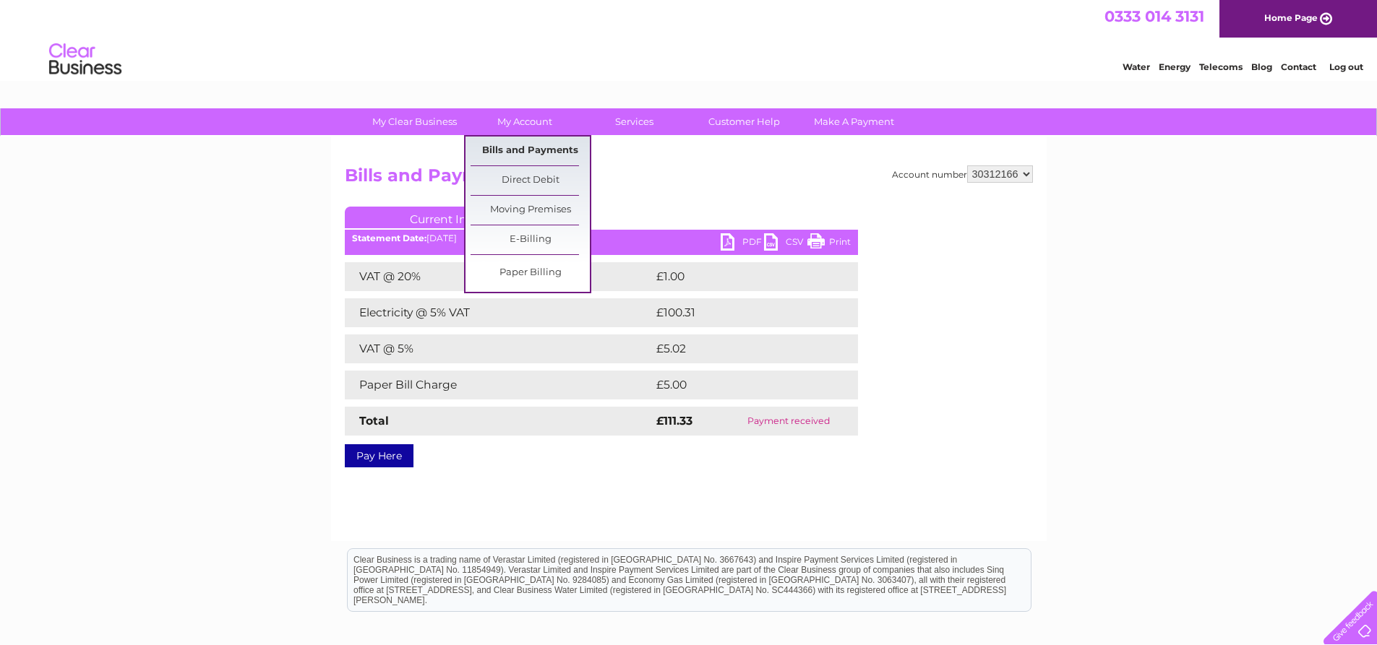
click at [546, 149] on link "Bills and Payments" at bounding box center [530, 151] width 119 height 29
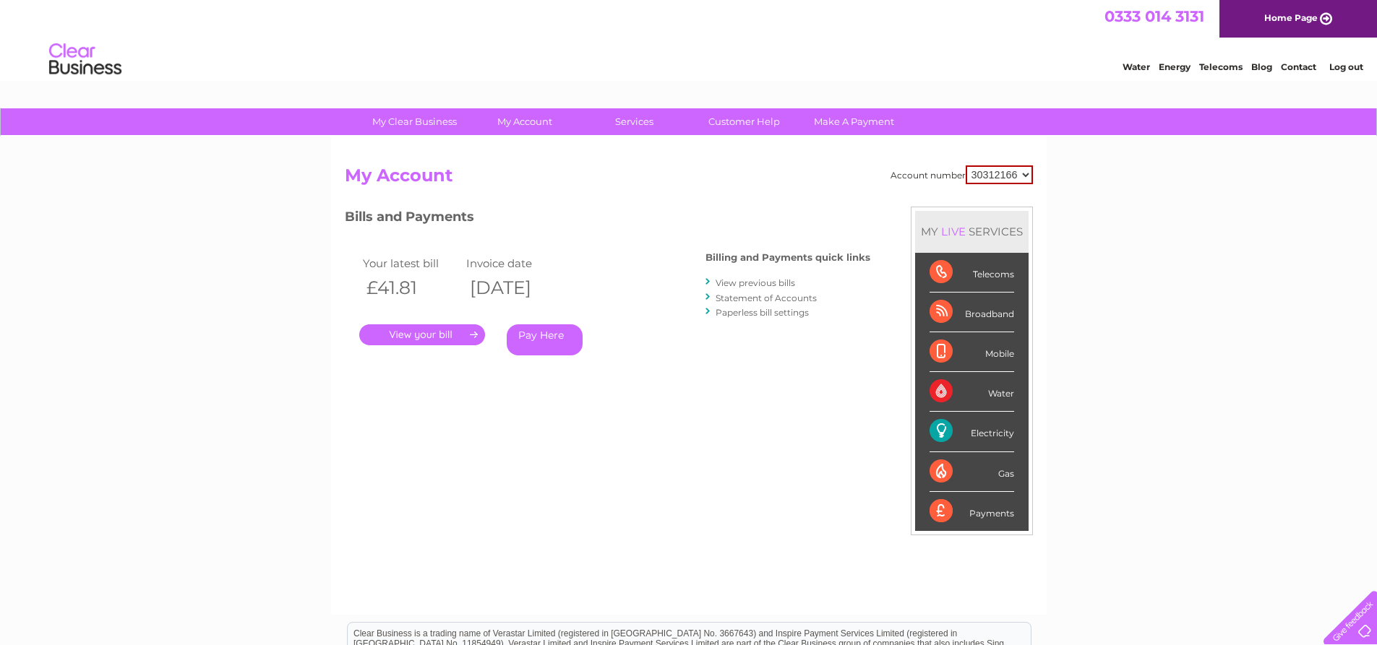
click at [736, 283] on link "View previous bills" at bounding box center [756, 283] width 80 height 11
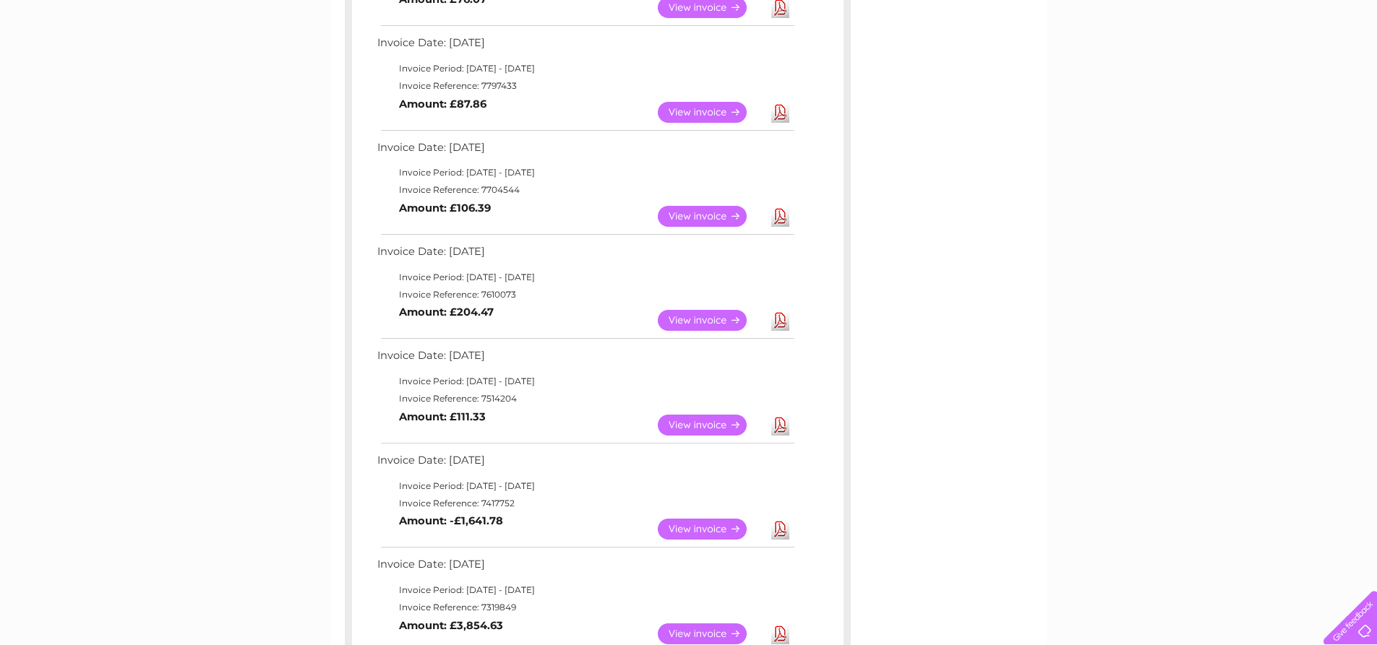
scroll to position [506, 0]
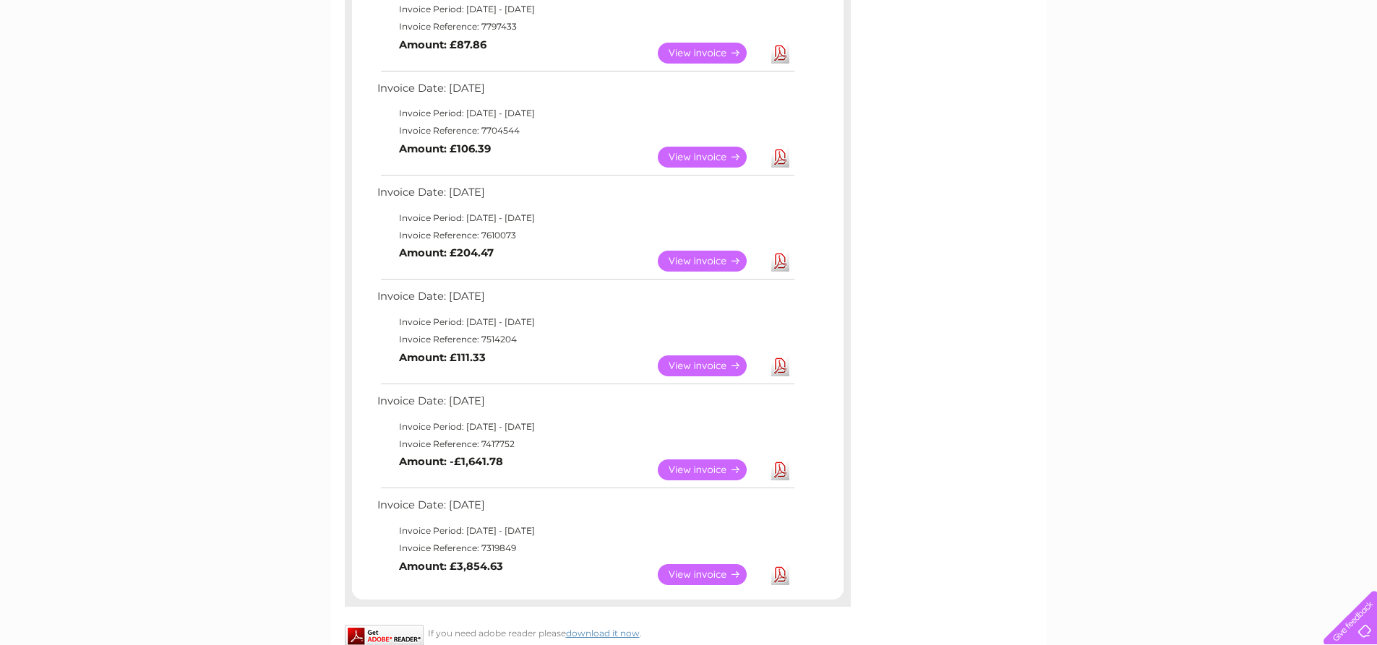
click at [703, 363] on link "View" at bounding box center [711, 366] width 106 height 21
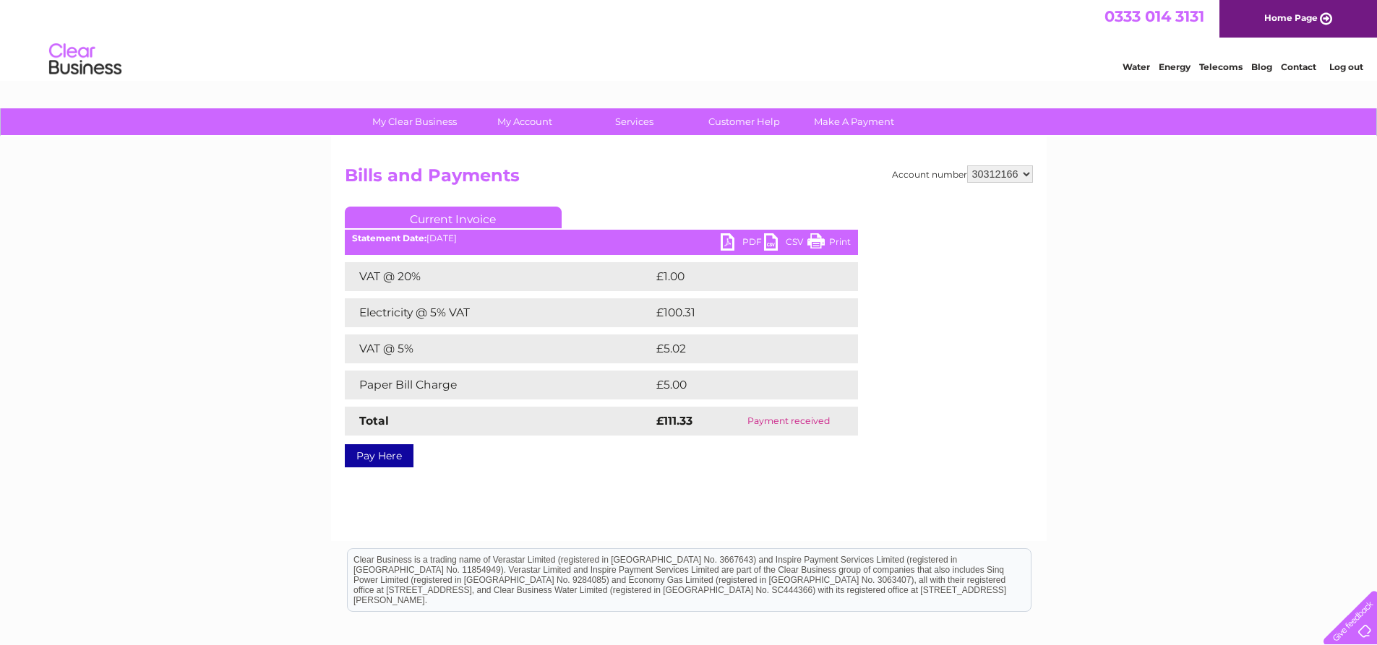
click at [745, 234] on link "PDF" at bounding box center [742, 243] width 43 height 21
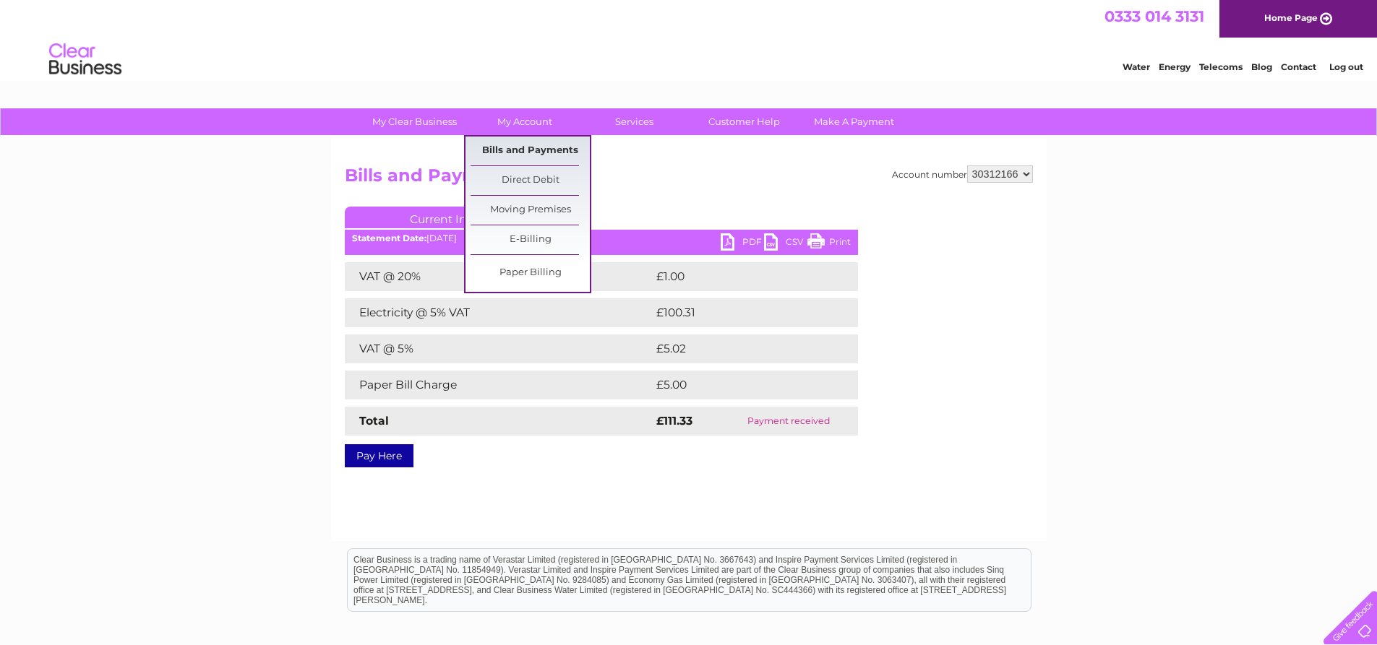
click at [534, 147] on link "Bills and Payments" at bounding box center [530, 151] width 119 height 29
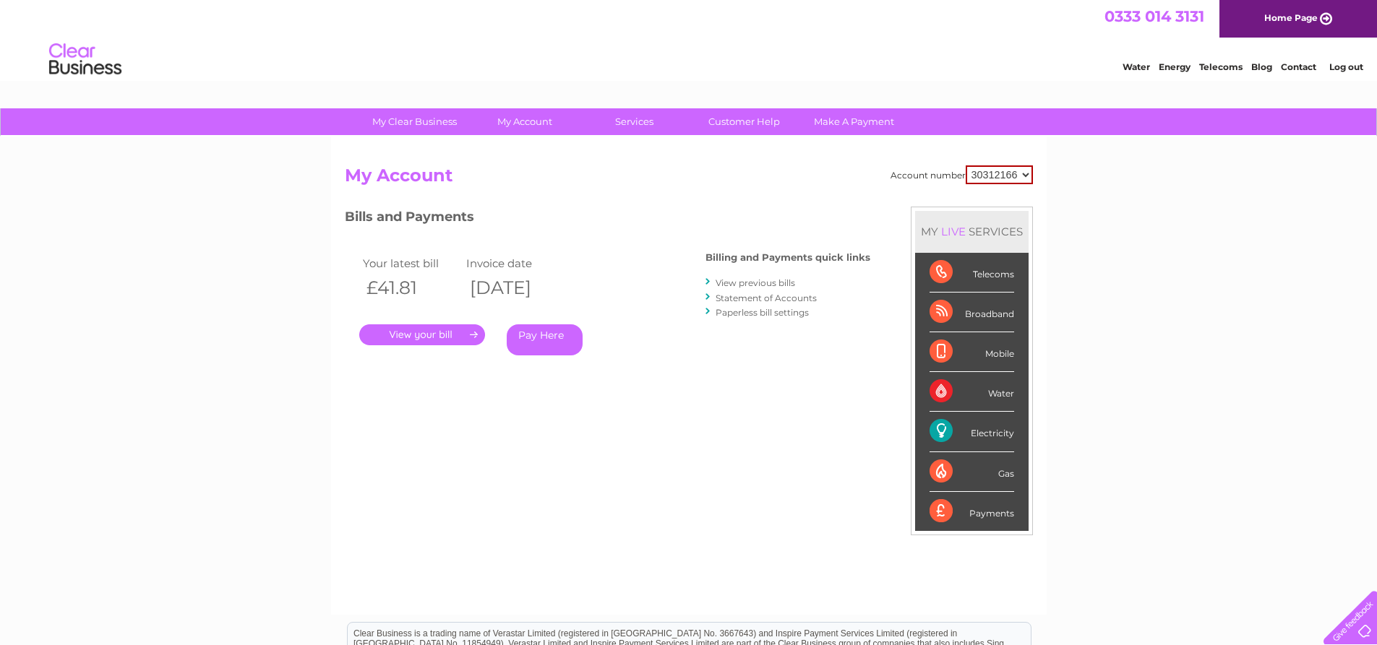
click at [731, 282] on link "View previous bills" at bounding box center [756, 283] width 80 height 11
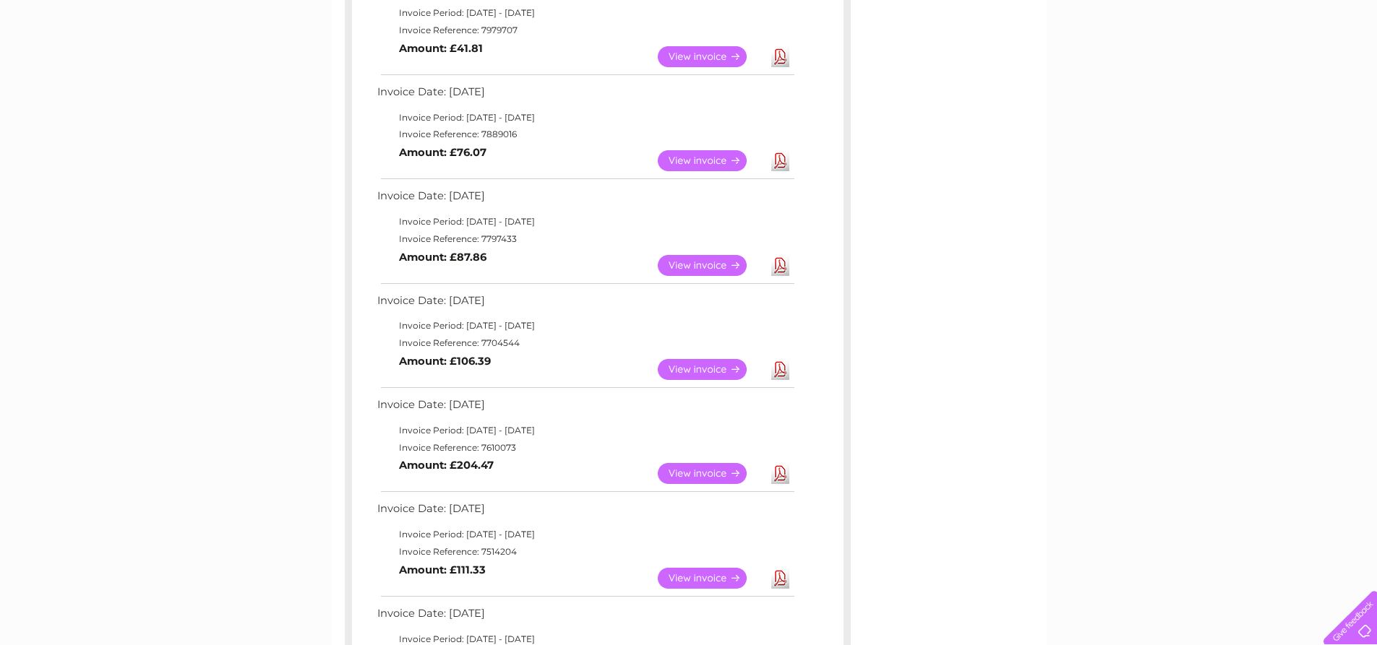
scroll to position [506, 0]
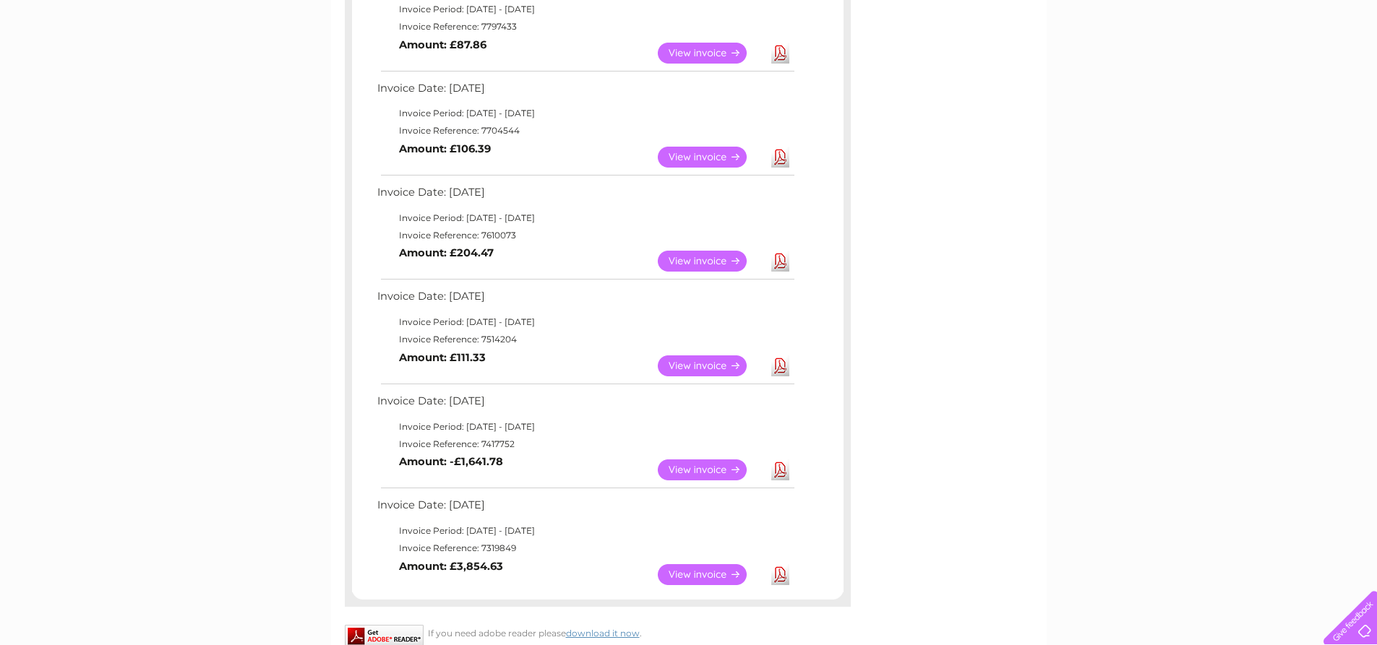
click at [687, 255] on link "View" at bounding box center [711, 261] width 106 height 21
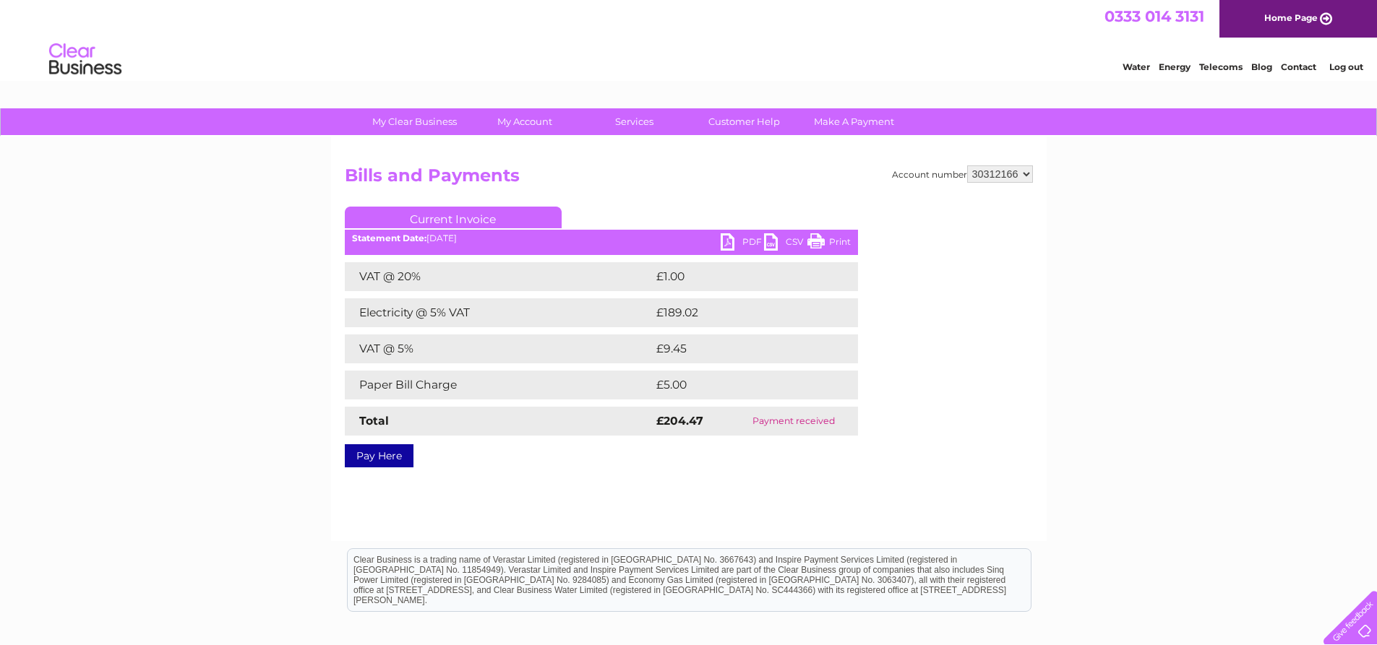
click at [750, 240] on link "PDF" at bounding box center [742, 243] width 43 height 21
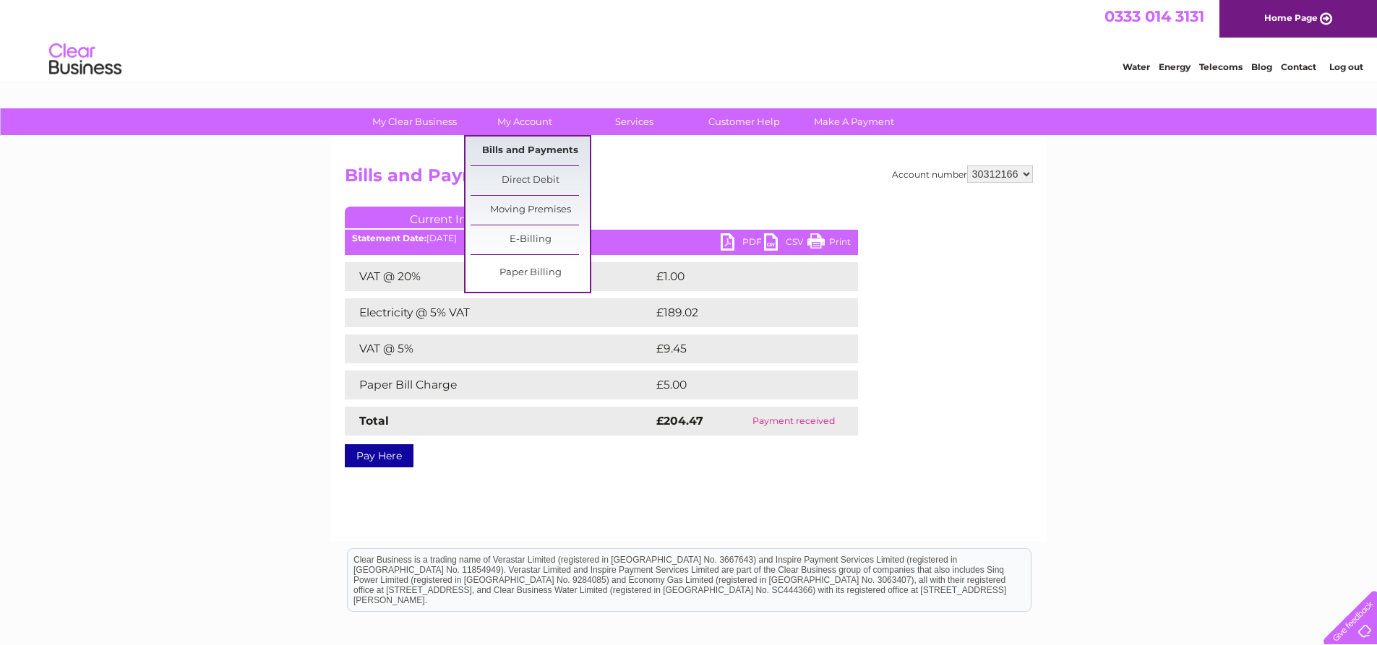
click at [528, 147] on link "Bills and Payments" at bounding box center [530, 151] width 119 height 29
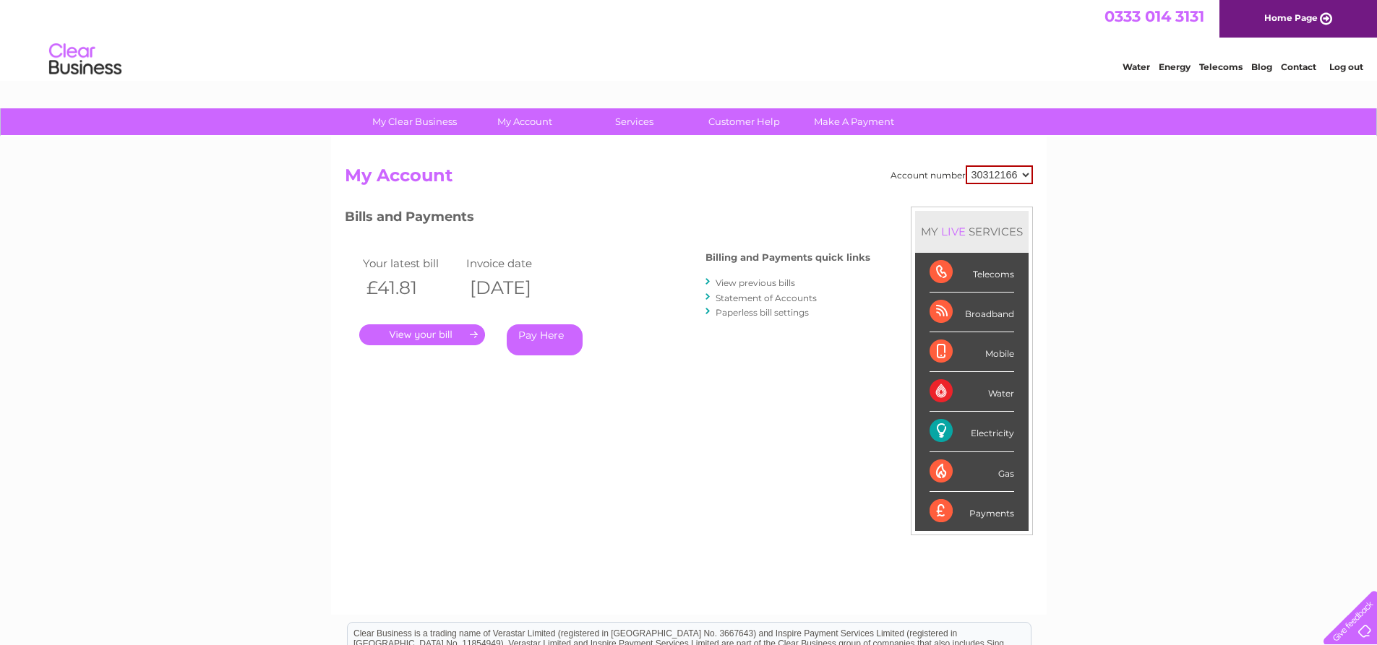
click at [724, 278] on link "View previous bills" at bounding box center [756, 283] width 80 height 11
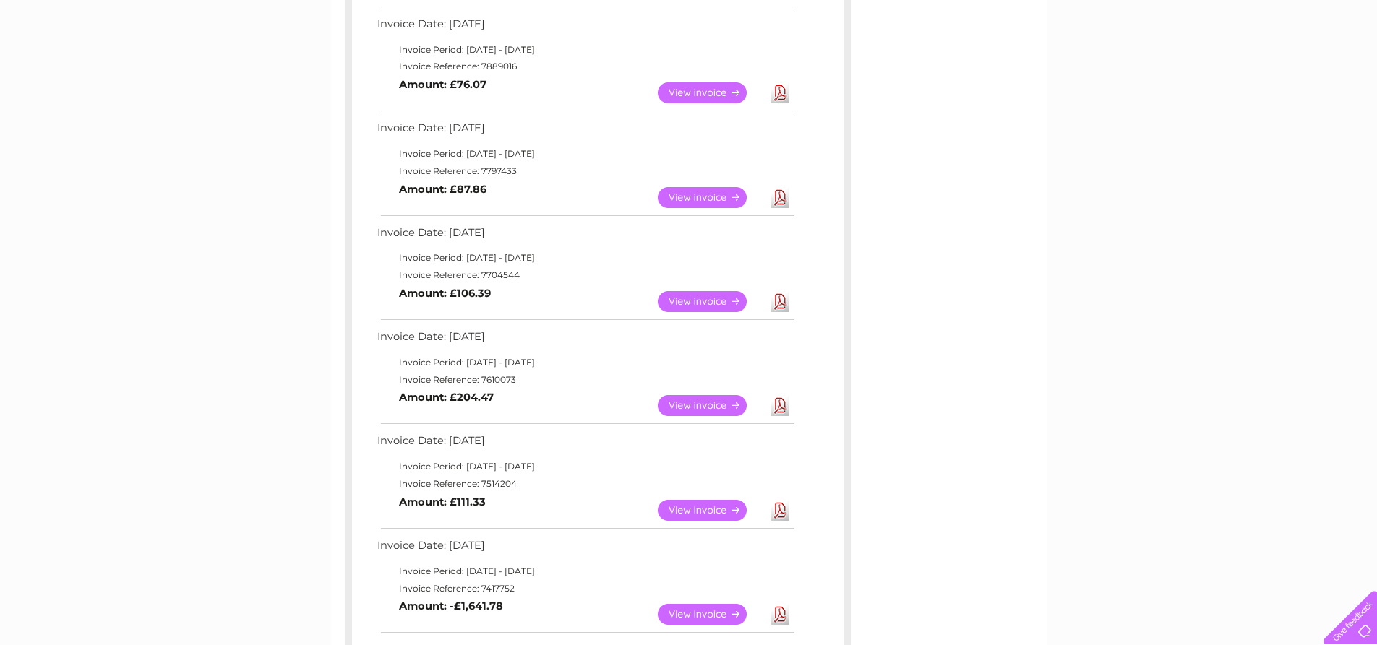
scroll to position [578, 0]
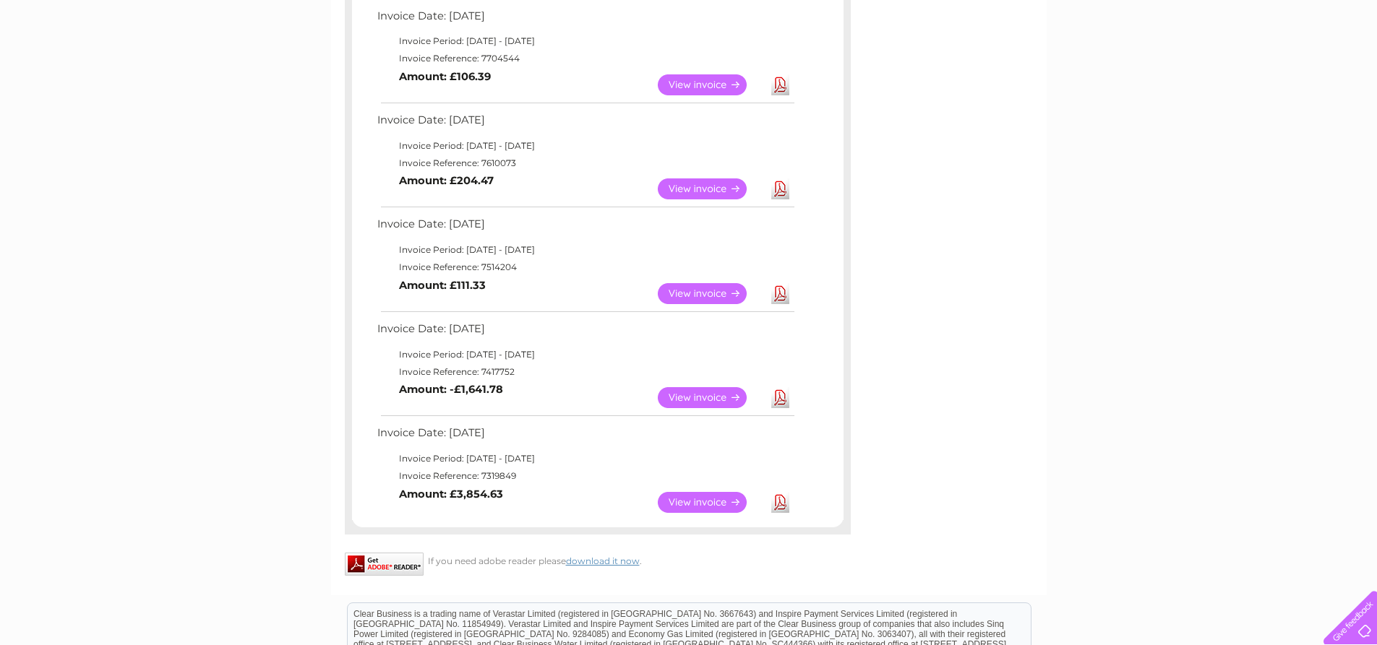
click at [712, 187] on link "View" at bounding box center [711, 189] width 106 height 21
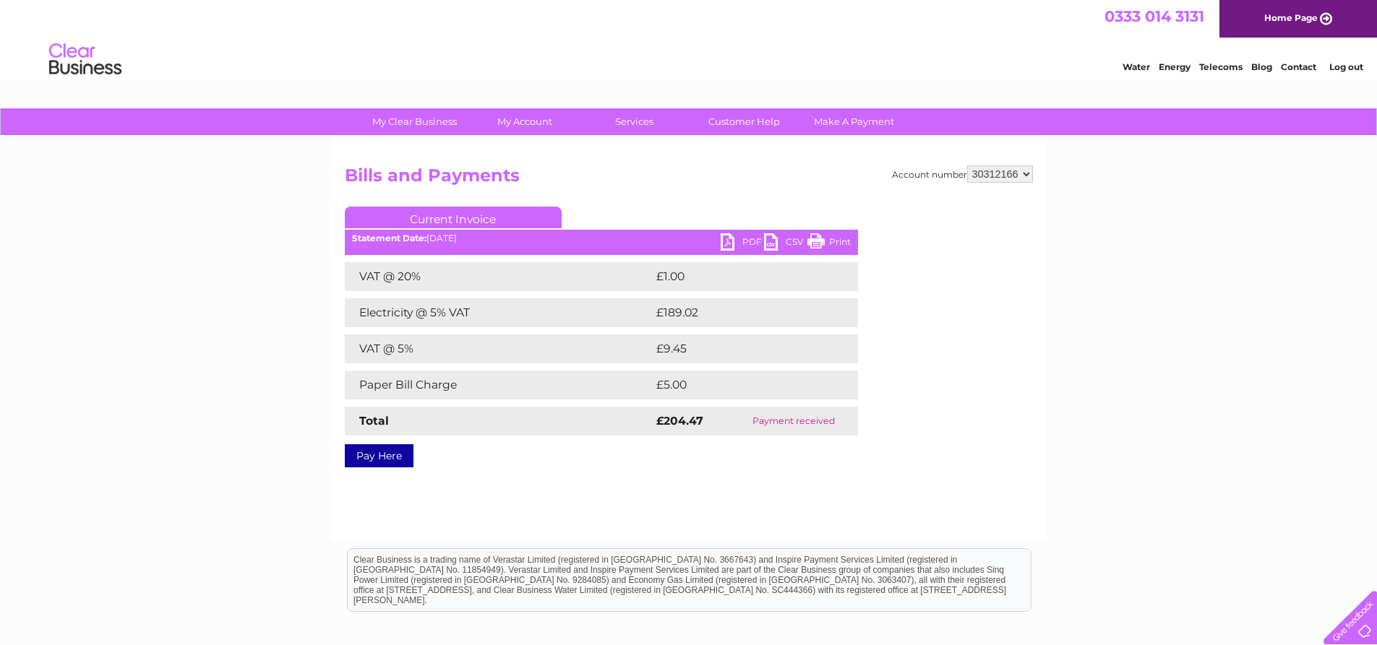
click at [739, 242] on link "PDF" at bounding box center [742, 243] width 43 height 21
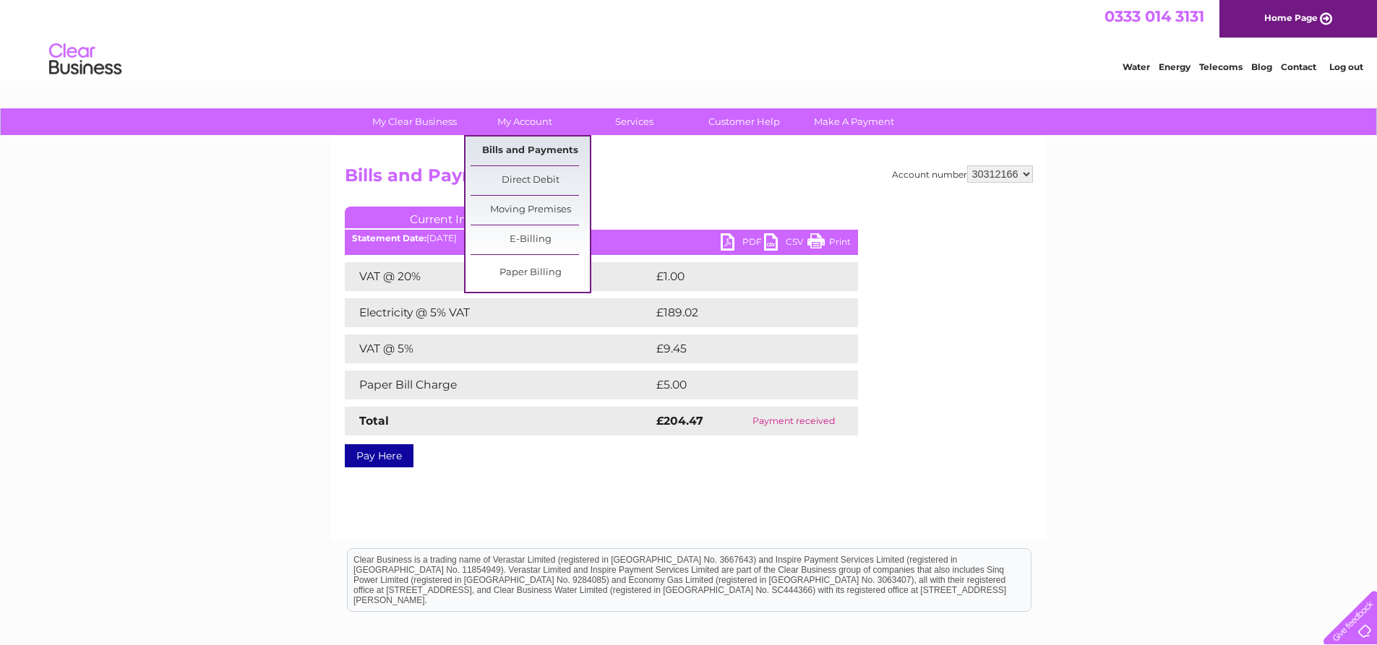
click at [538, 146] on link "Bills and Payments" at bounding box center [530, 151] width 119 height 29
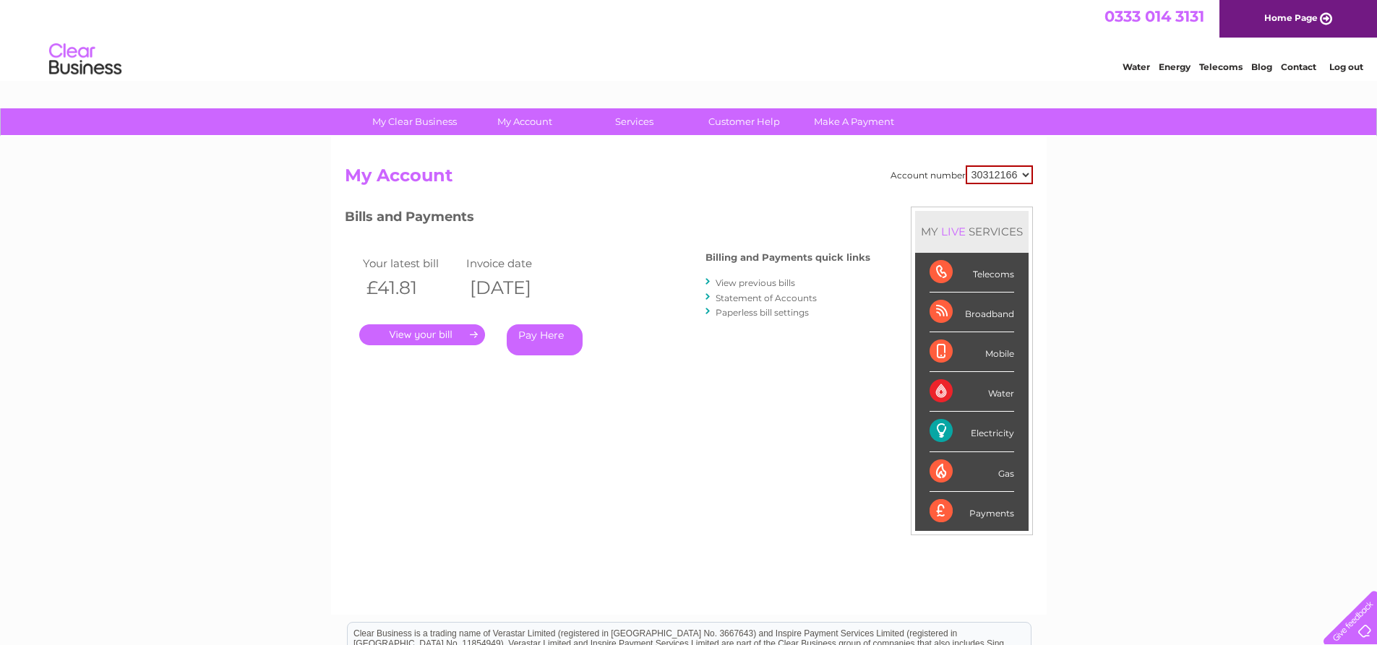
click at [770, 282] on link "View previous bills" at bounding box center [756, 283] width 80 height 11
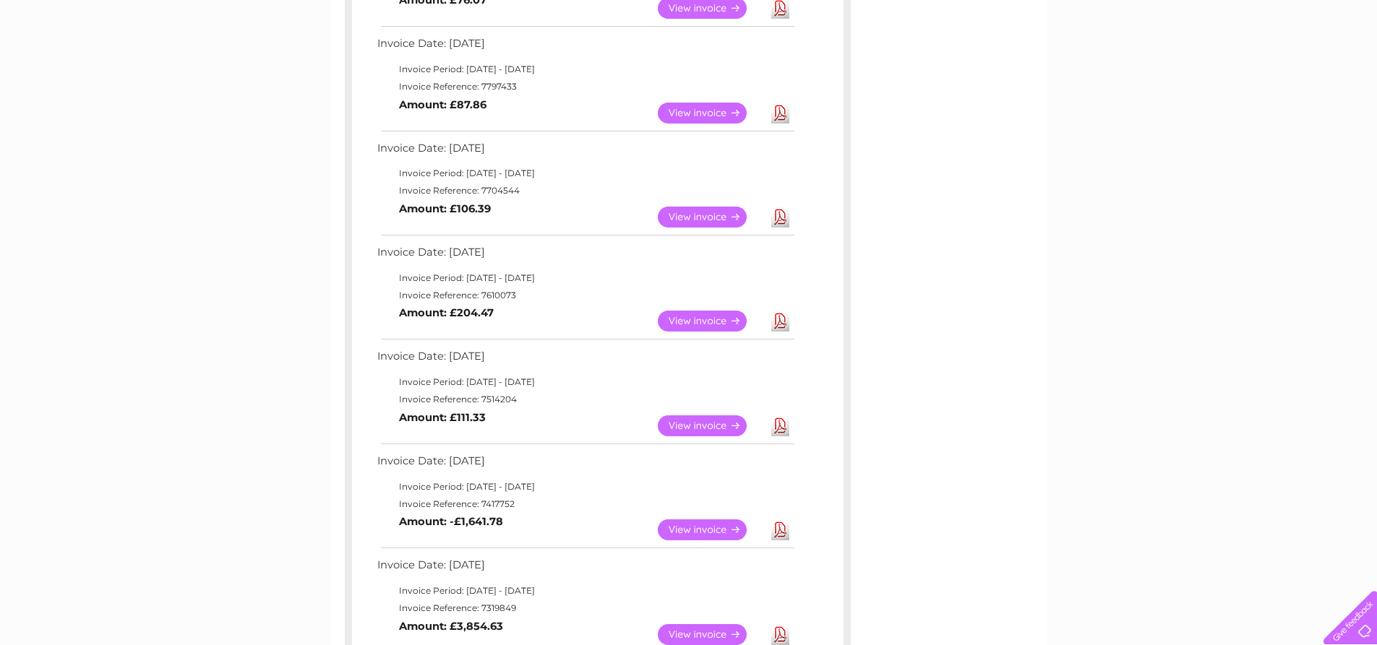
scroll to position [434, 0]
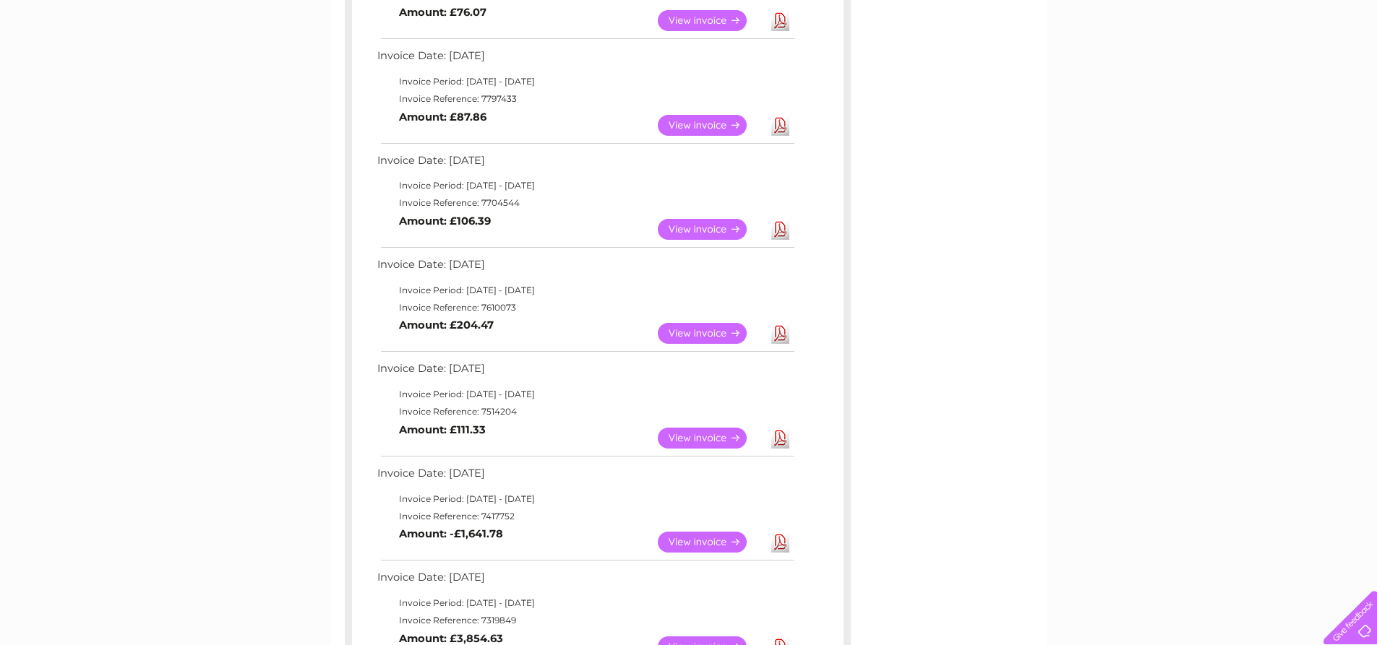
click at [705, 226] on link "View" at bounding box center [711, 229] width 106 height 21
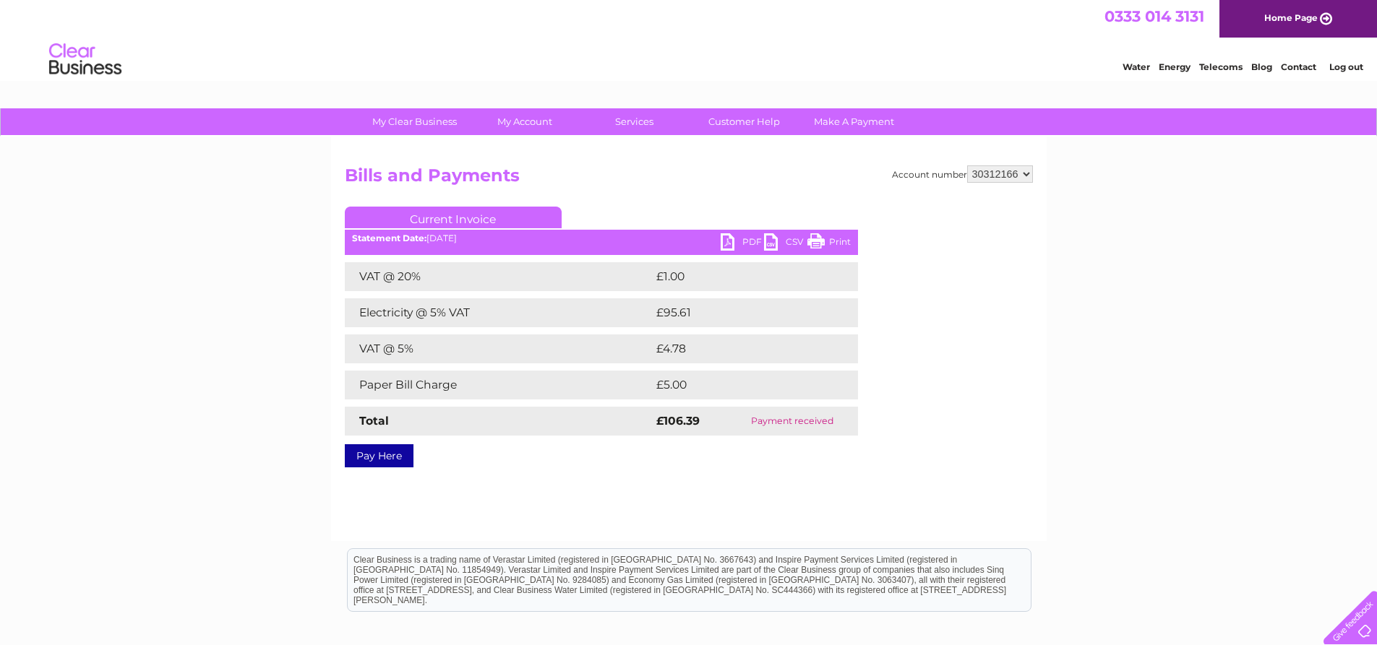
click at [741, 236] on link "PDF" at bounding box center [742, 243] width 43 height 21
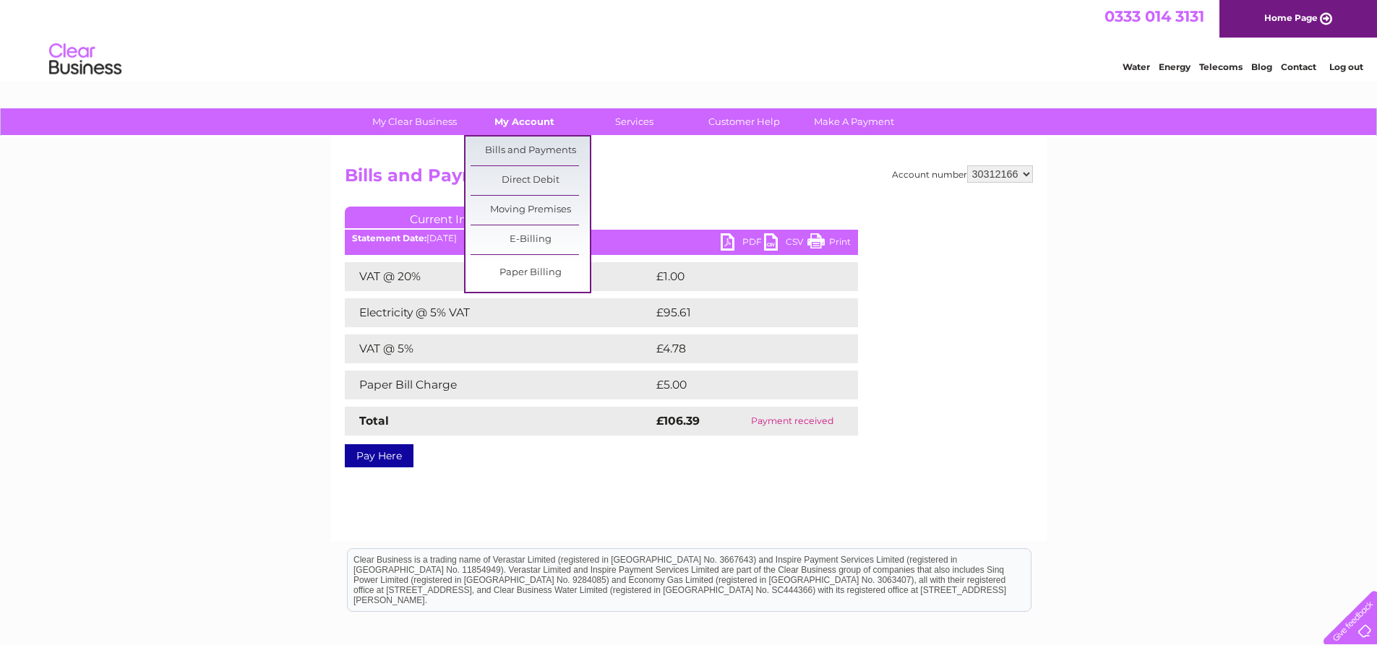
click at [528, 121] on link "My Account" at bounding box center [524, 121] width 119 height 27
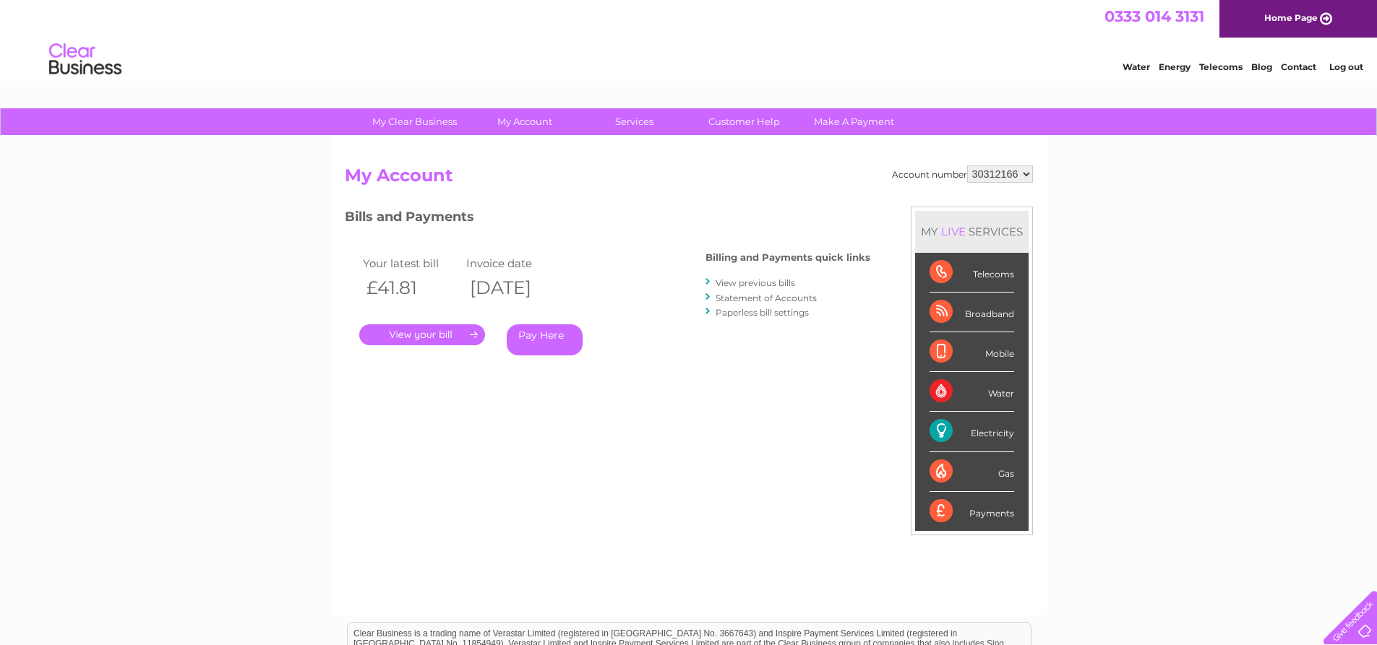
click at [736, 282] on link "View previous bills" at bounding box center [756, 283] width 80 height 11
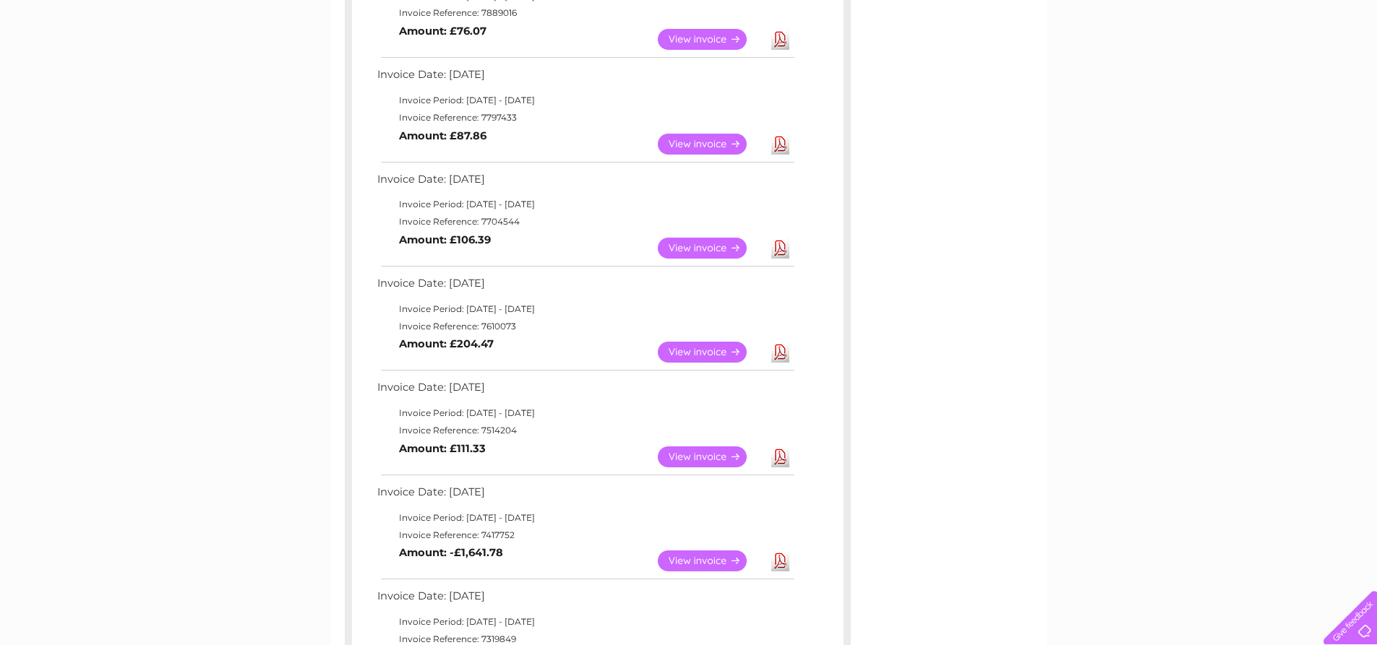
scroll to position [361, 0]
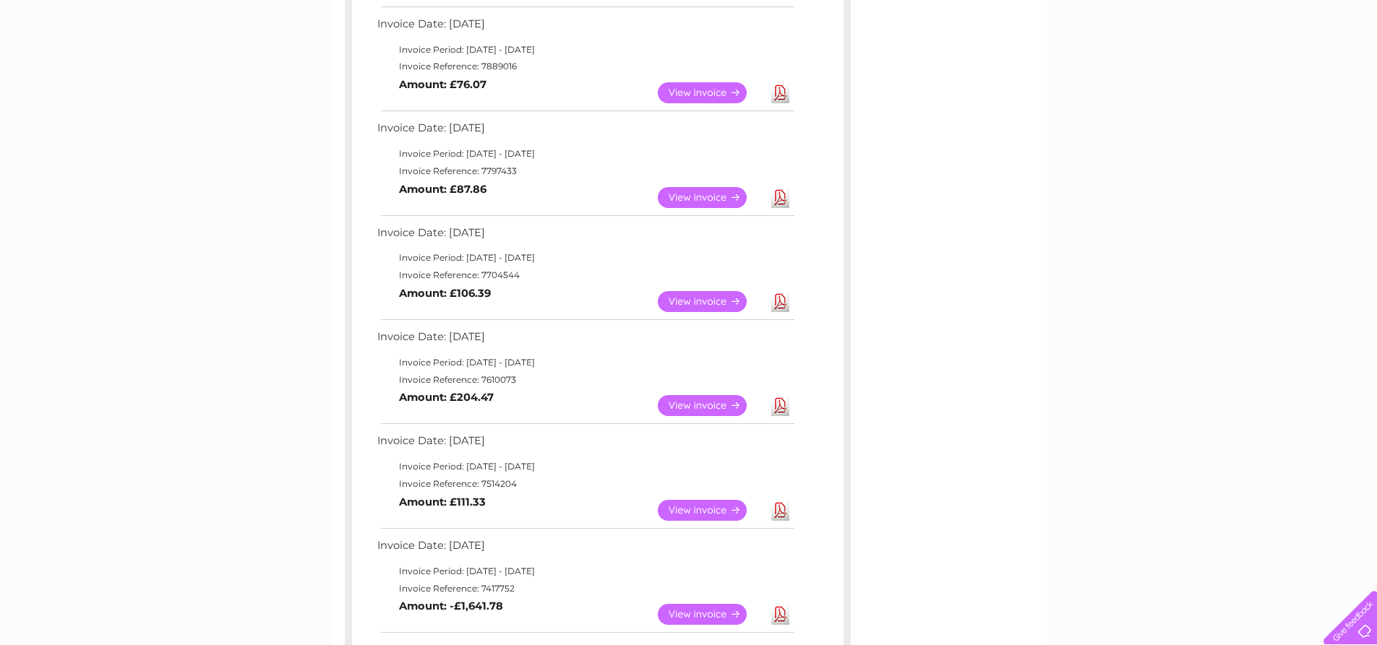
click at [703, 509] on link "View" at bounding box center [711, 510] width 106 height 21
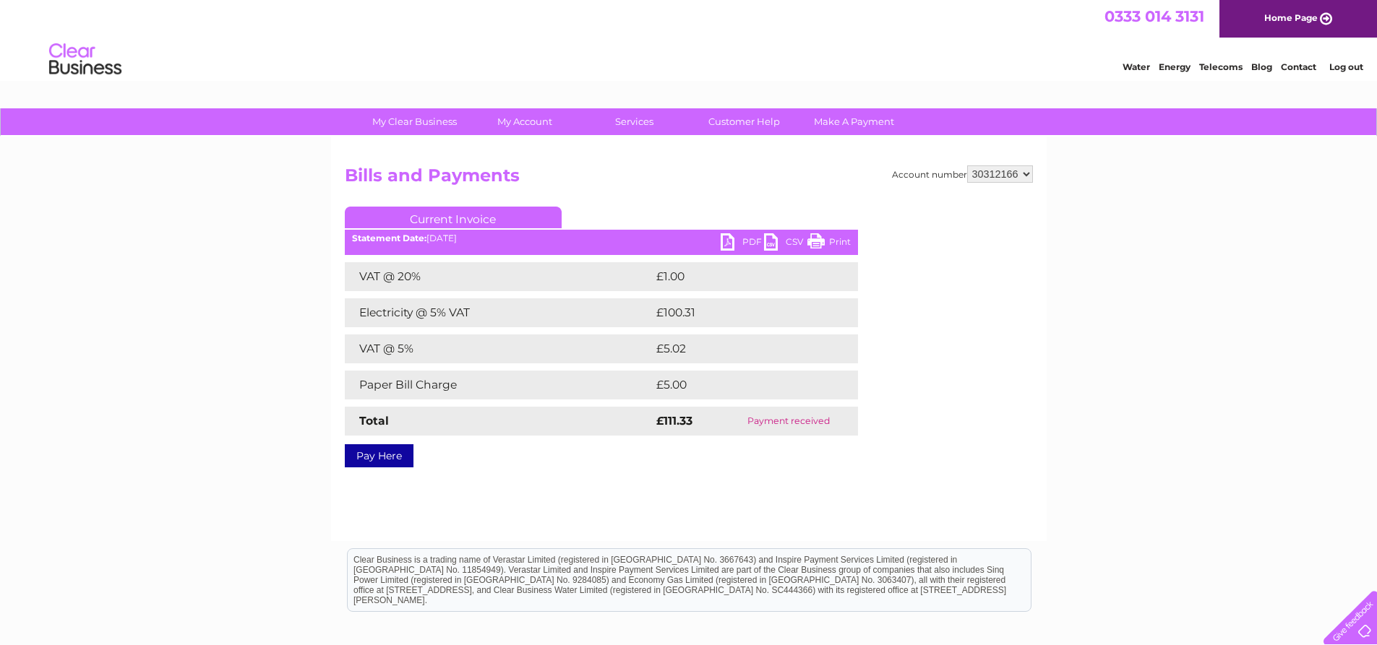
click at [749, 239] on link "PDF" at bounding box center [742, 243] width 43 height 21
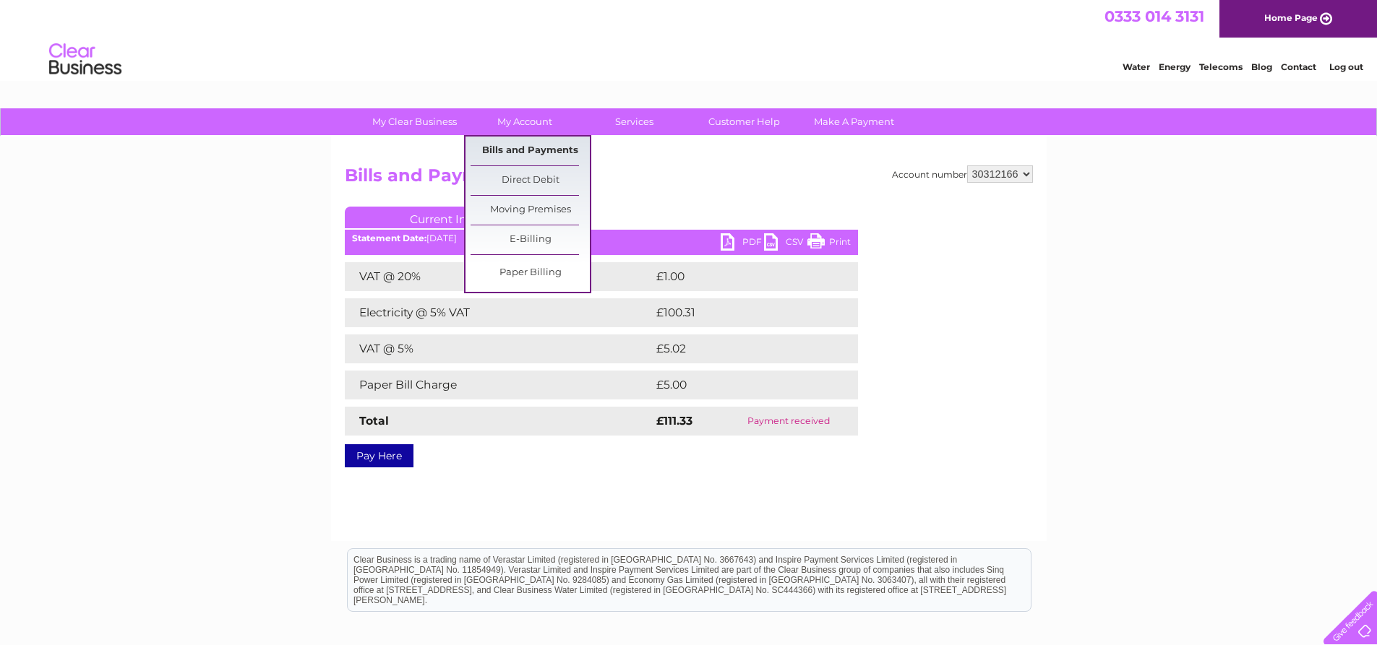
click at [533, 145] on link "Bills and Payments" at bounding box center [530, 151] width 119 height 29
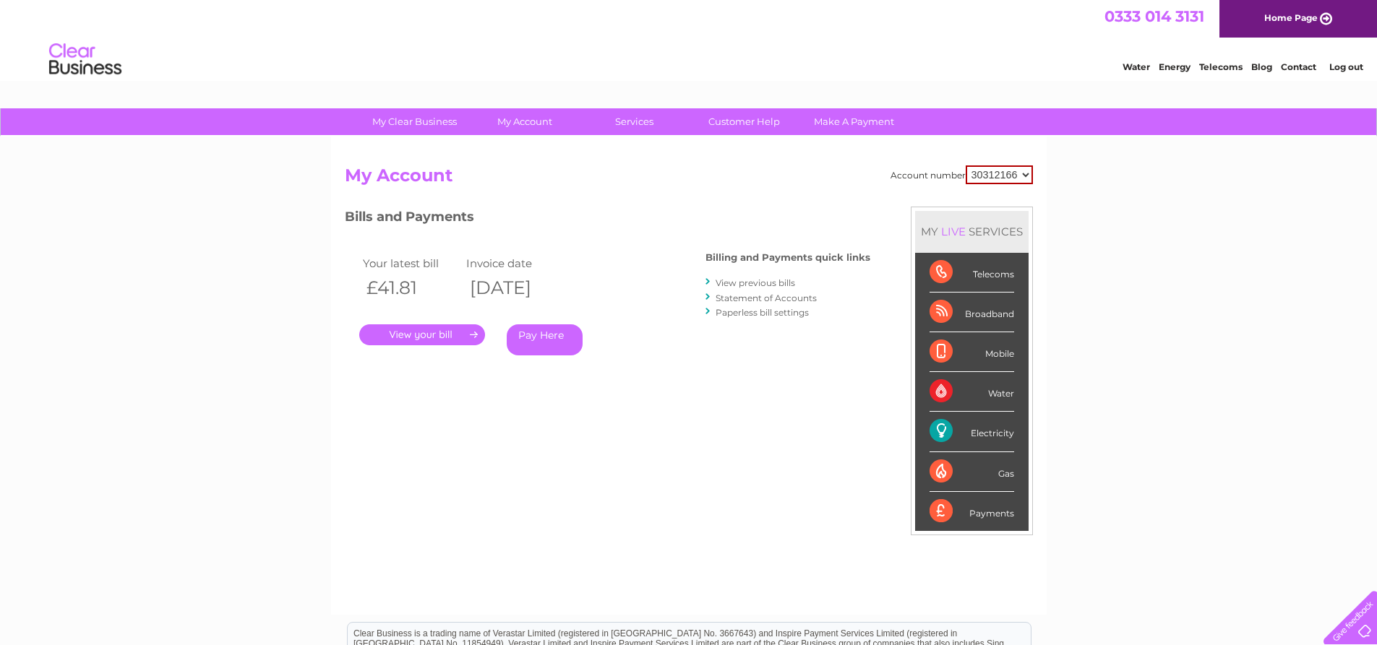
click at [728, 281] on link "View previous bills" at bounding box center [756, 283] width 80 height 11
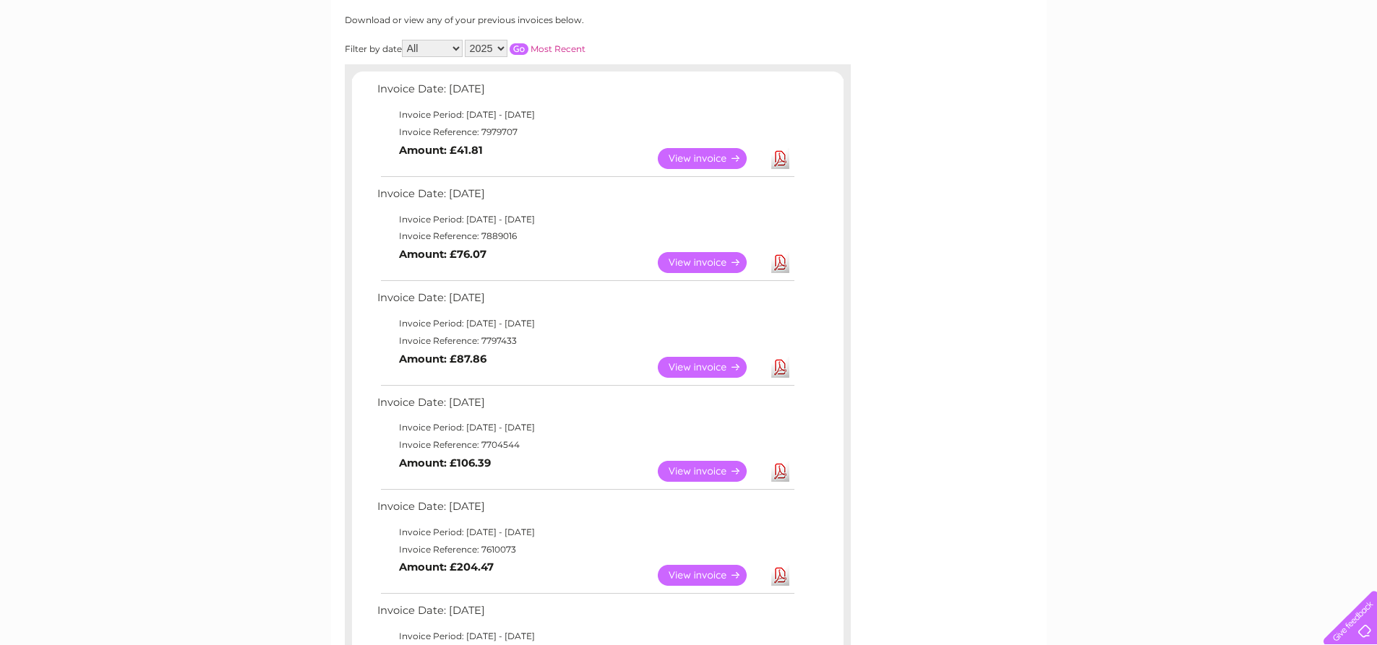
scroll to position [217, 0]
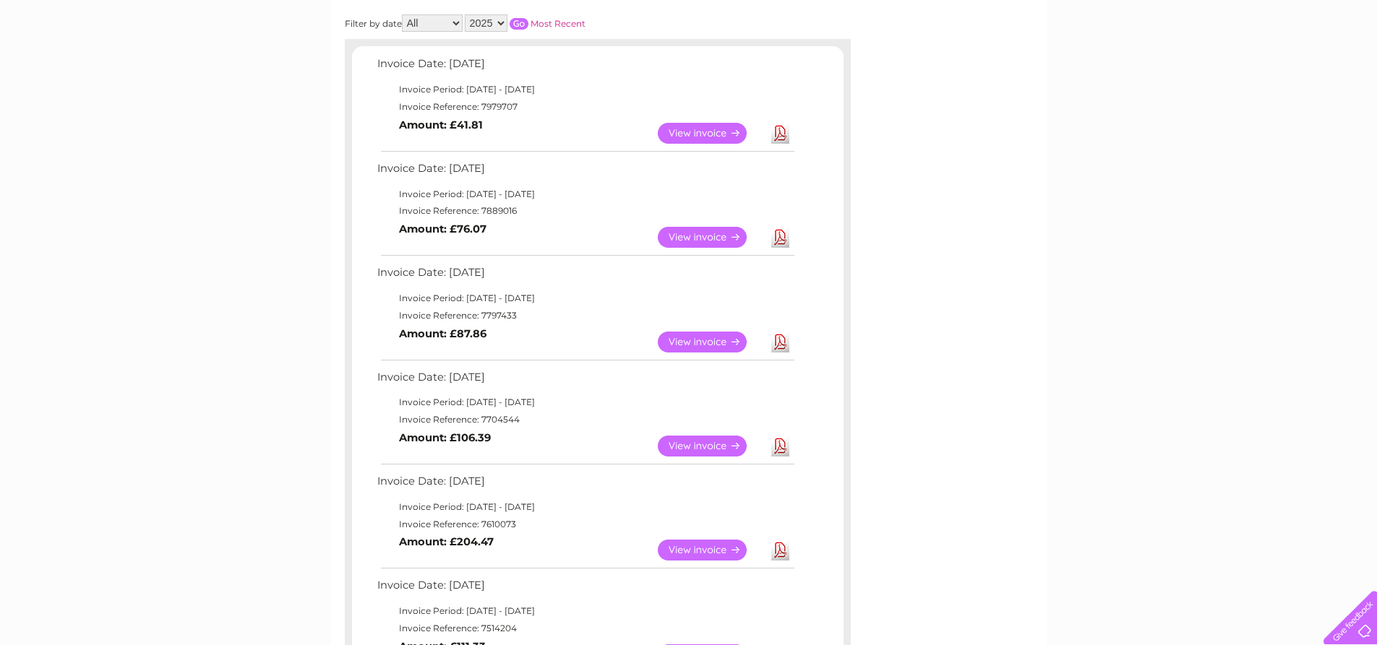
click at [687, 340] on link "View" at bounding box center [711, 342] width 106 height 21
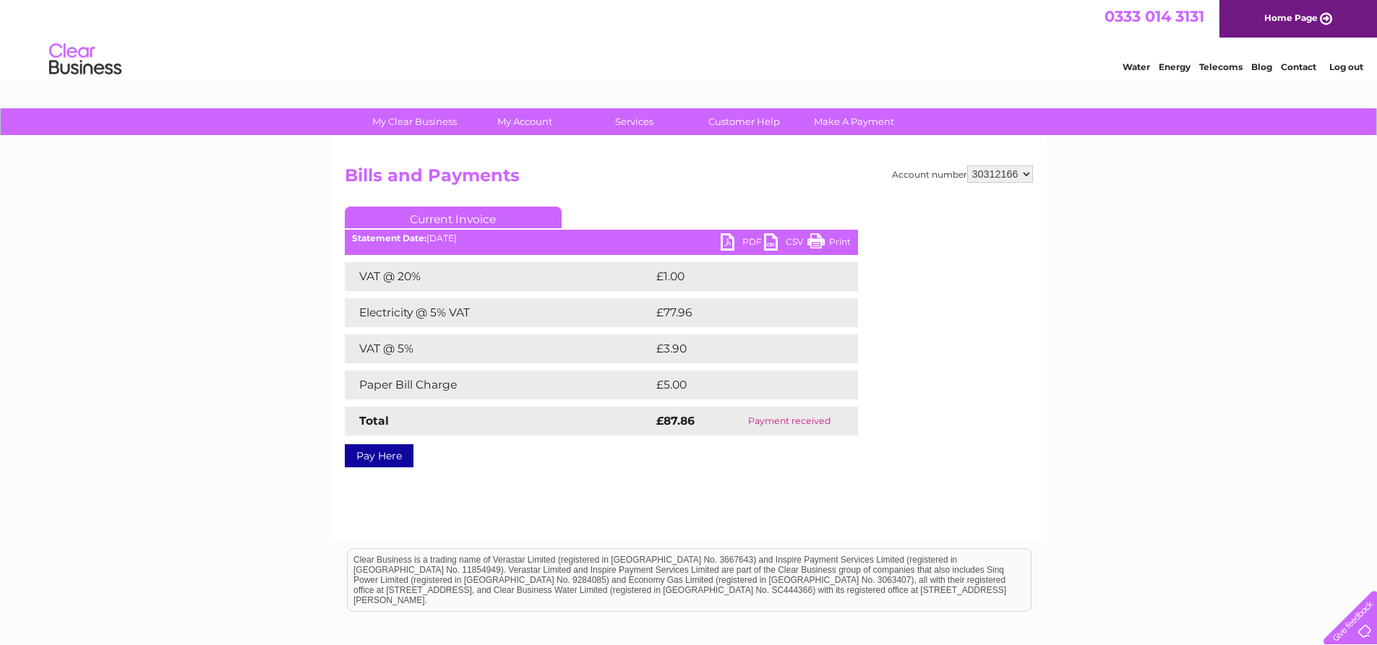
click at [743, 236] on link "PDF" at bounding box center [742, 243] width 43 height 21
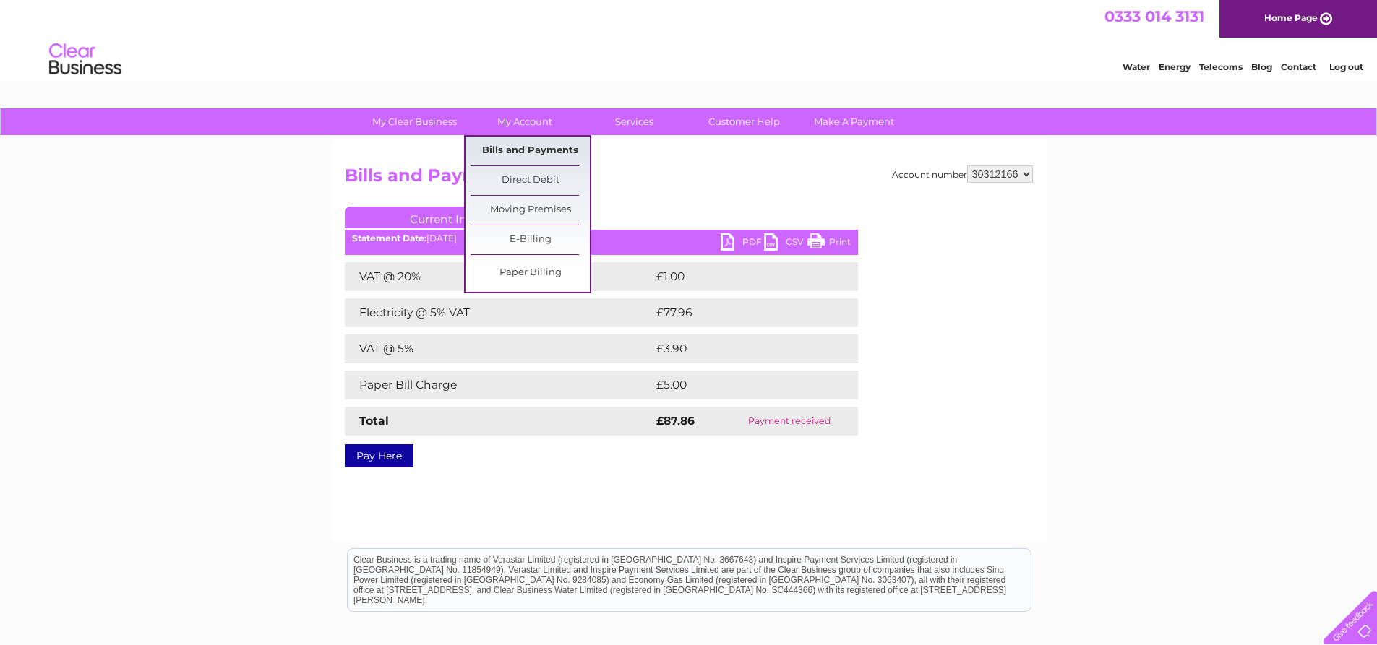
click at [536, 149] on link "Bills and Payments" at bounding box center [530, 151] width 119 height 29
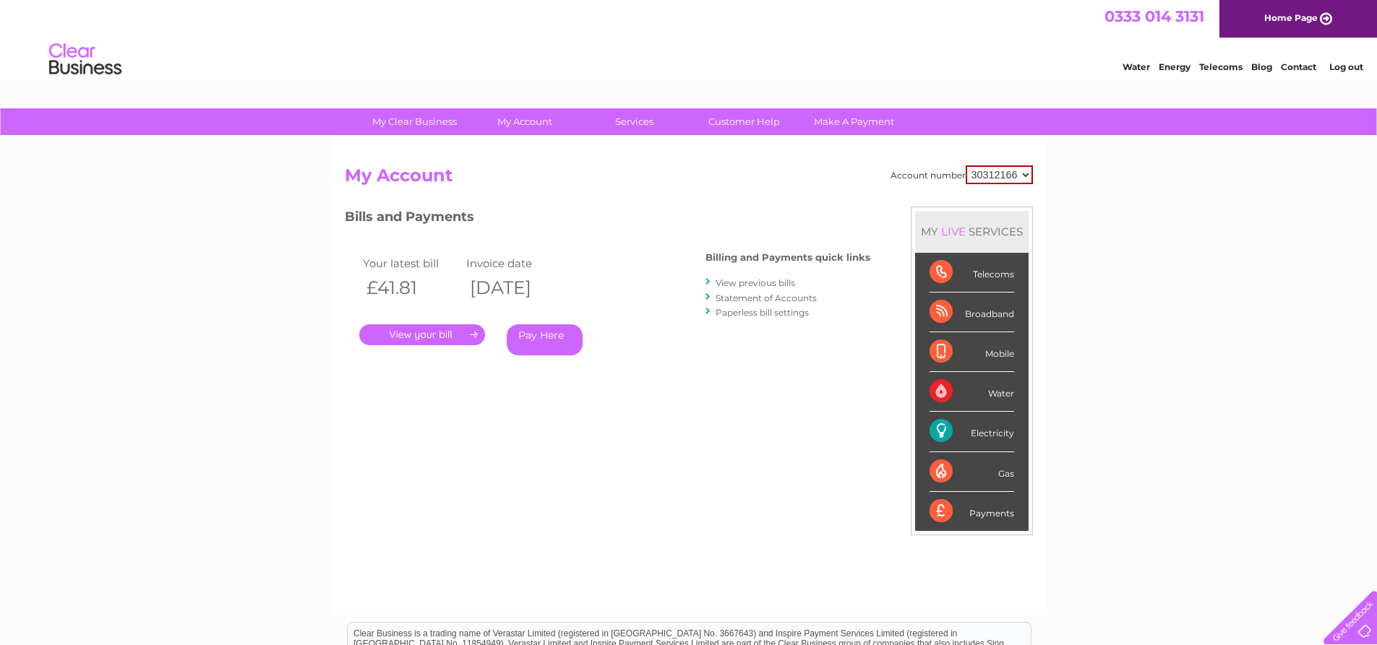
click at [759, 284] on link "View previous bills" at bounding box center [756, 283] width 80 height 11
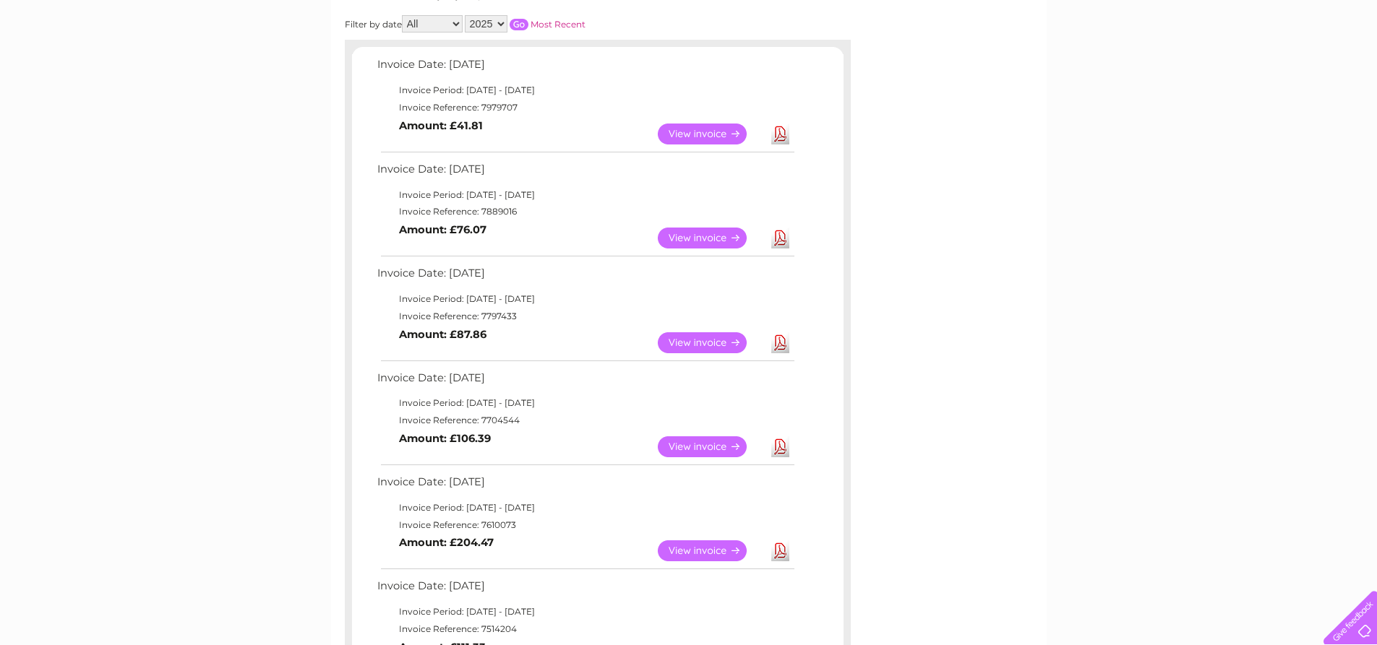
scroll to position [145, 0]
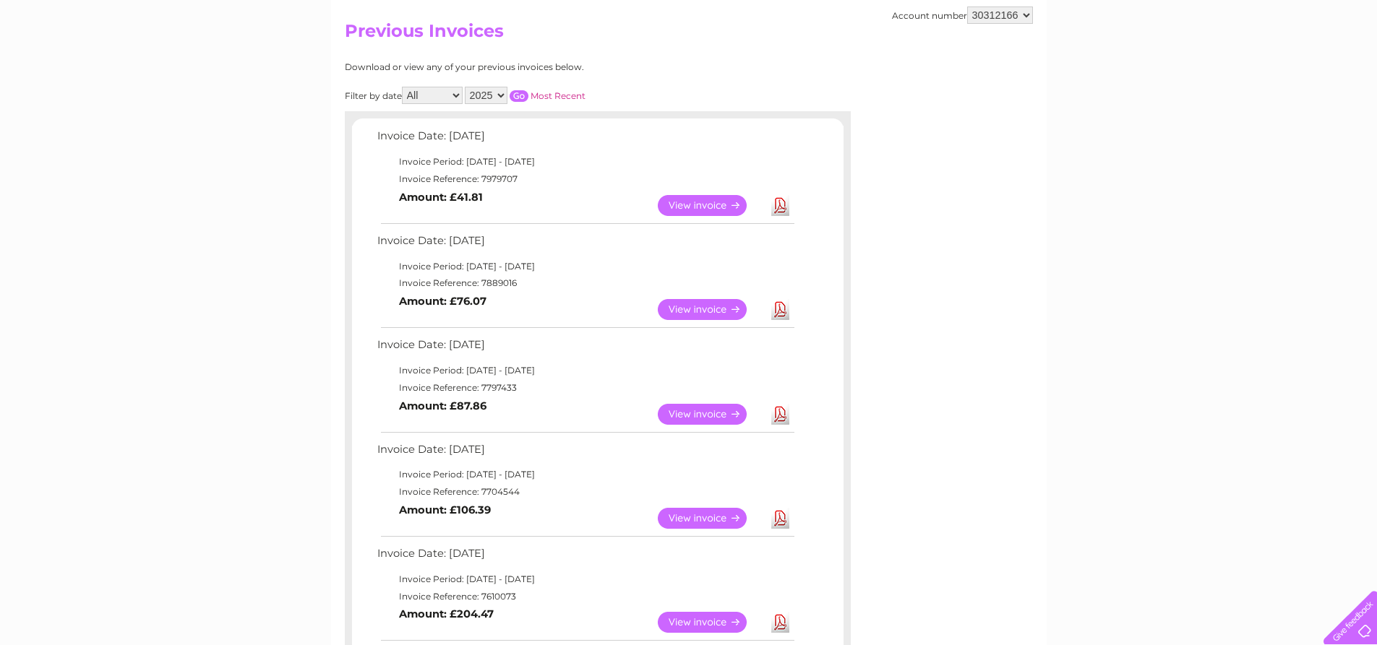
click at [716, 309] on link "View" at bounding box center [711, 309] width 106 height 21
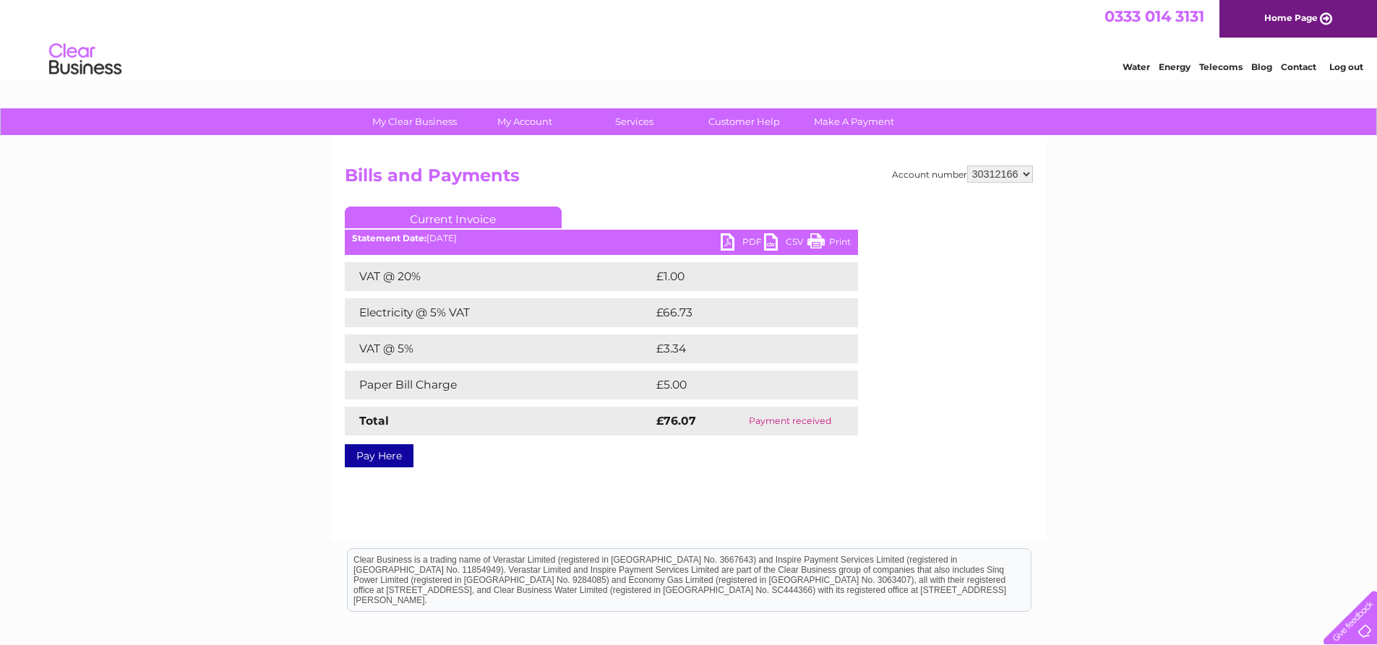
click at [750, 234] on div "Current Invoice PDF CSV Print Statement Date: 02/07/2025" at bounding box center [601, 334] width 513 height 255
click at [752, 241] on link "PDF" at bounding box center [742, 243] width 43 height 21
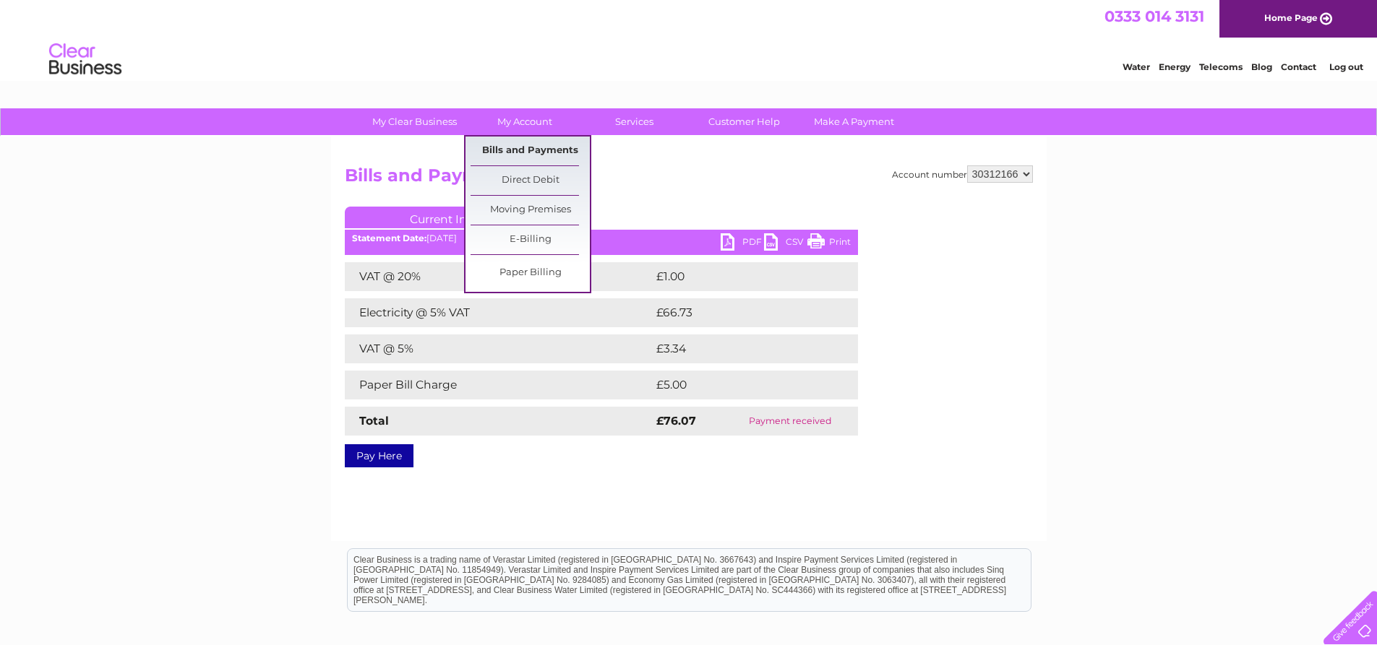
click at [536, 149] on link "Bills and Payments" at bounding box center [530, 151] width 119 height 29
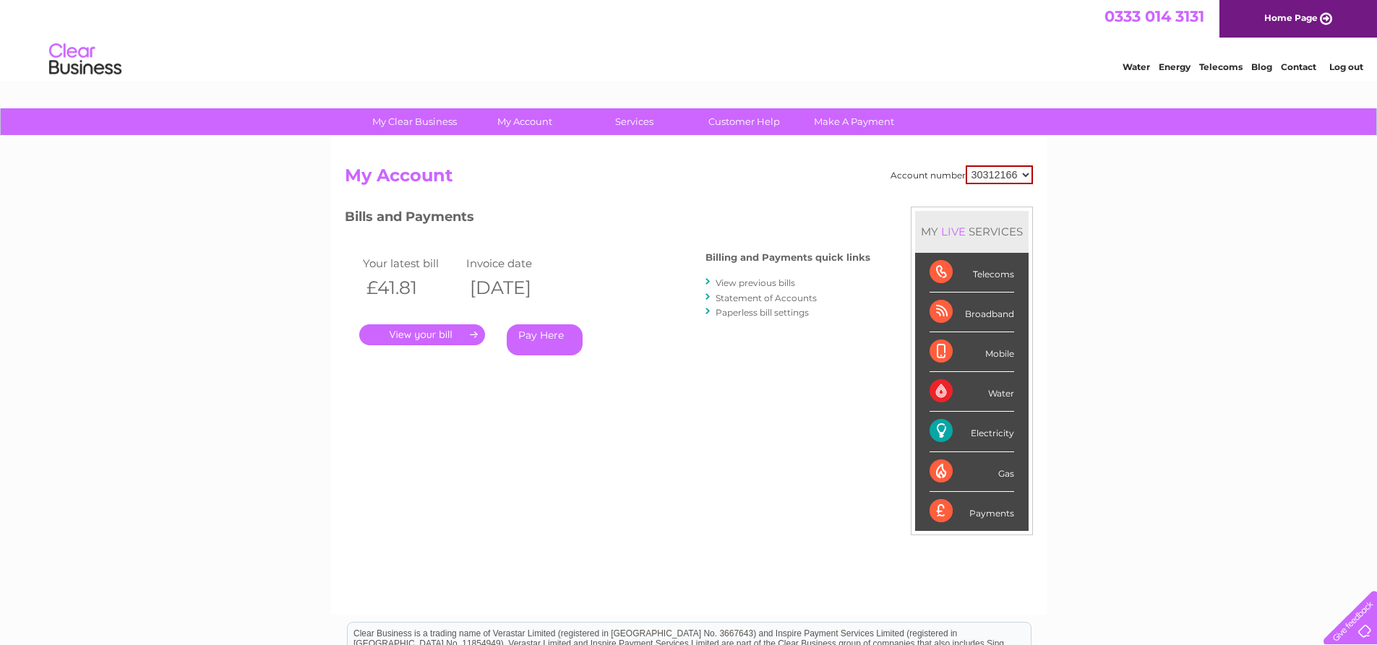
click at [724, 282] on link "View previous bills" at bounding box center [756, 283] width 80 height 11
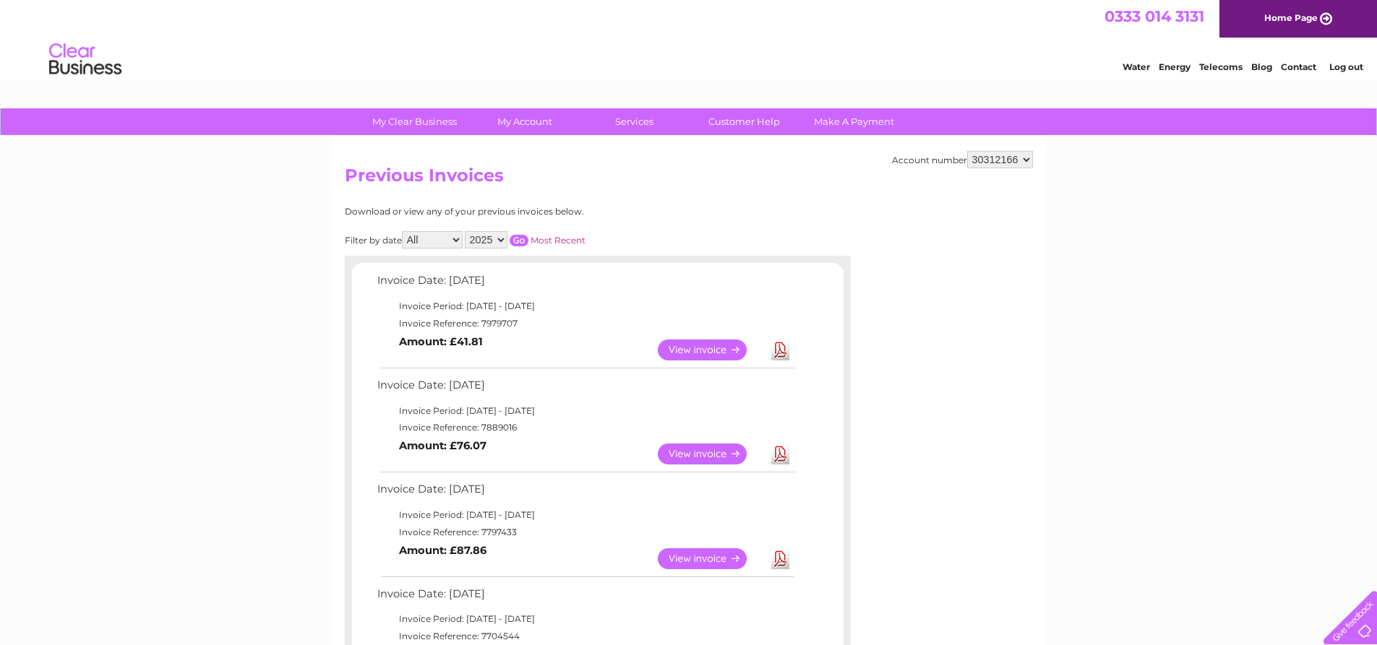
click at [702, 350] on link "View" at bounding box center [711, 350] width 106 height 21
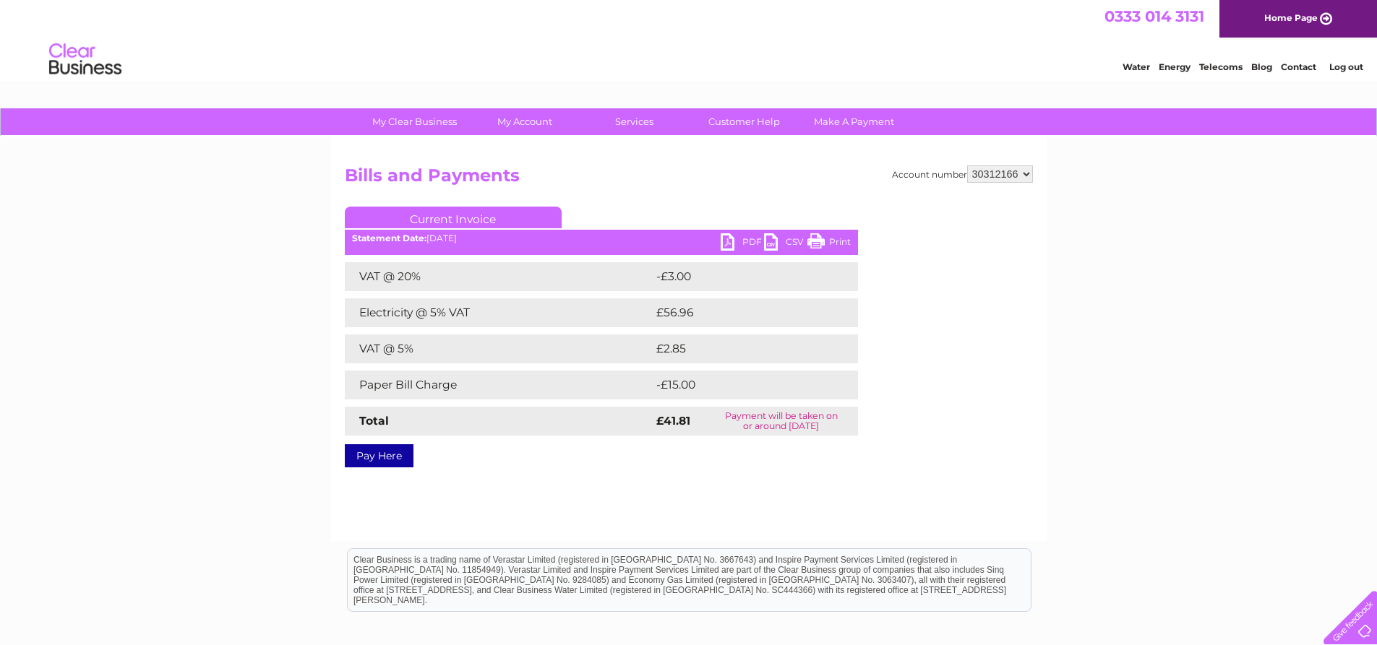
click at [772, 244] on link "CSV" at bounding box center [785, 243] width 43 height 21
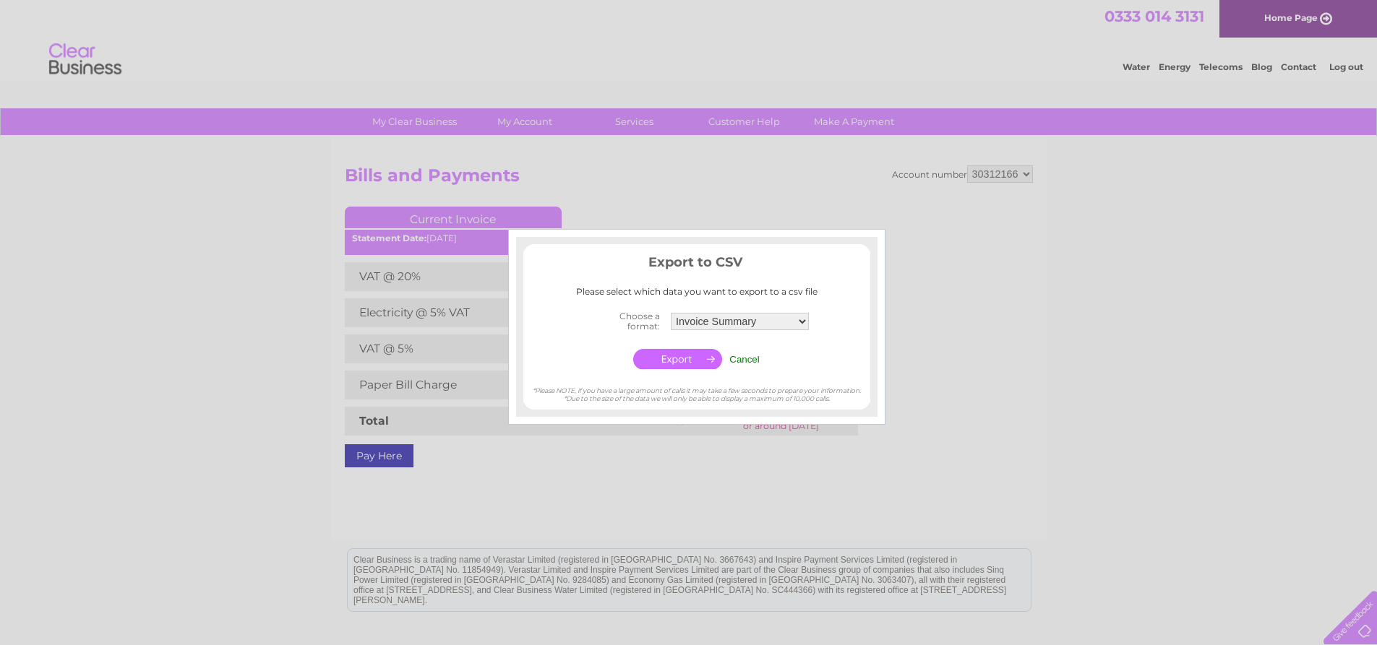
click at [754, 358] on input "Cancel" at bounding box center [744, 359] width 30 height 11
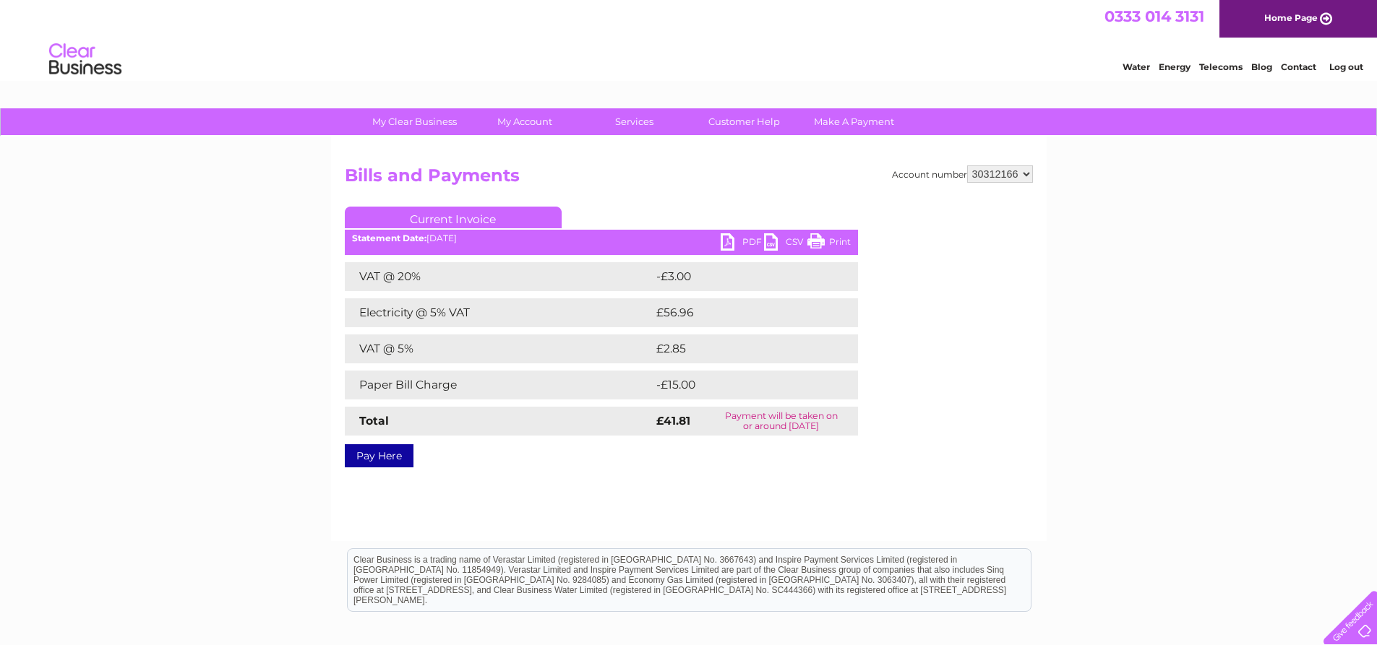
click at [739, 239] on link "PDF" at bounding box center [742, 243] width 43 height 21
